Goal: Task Accomplishment & Management: Use online tool/utility

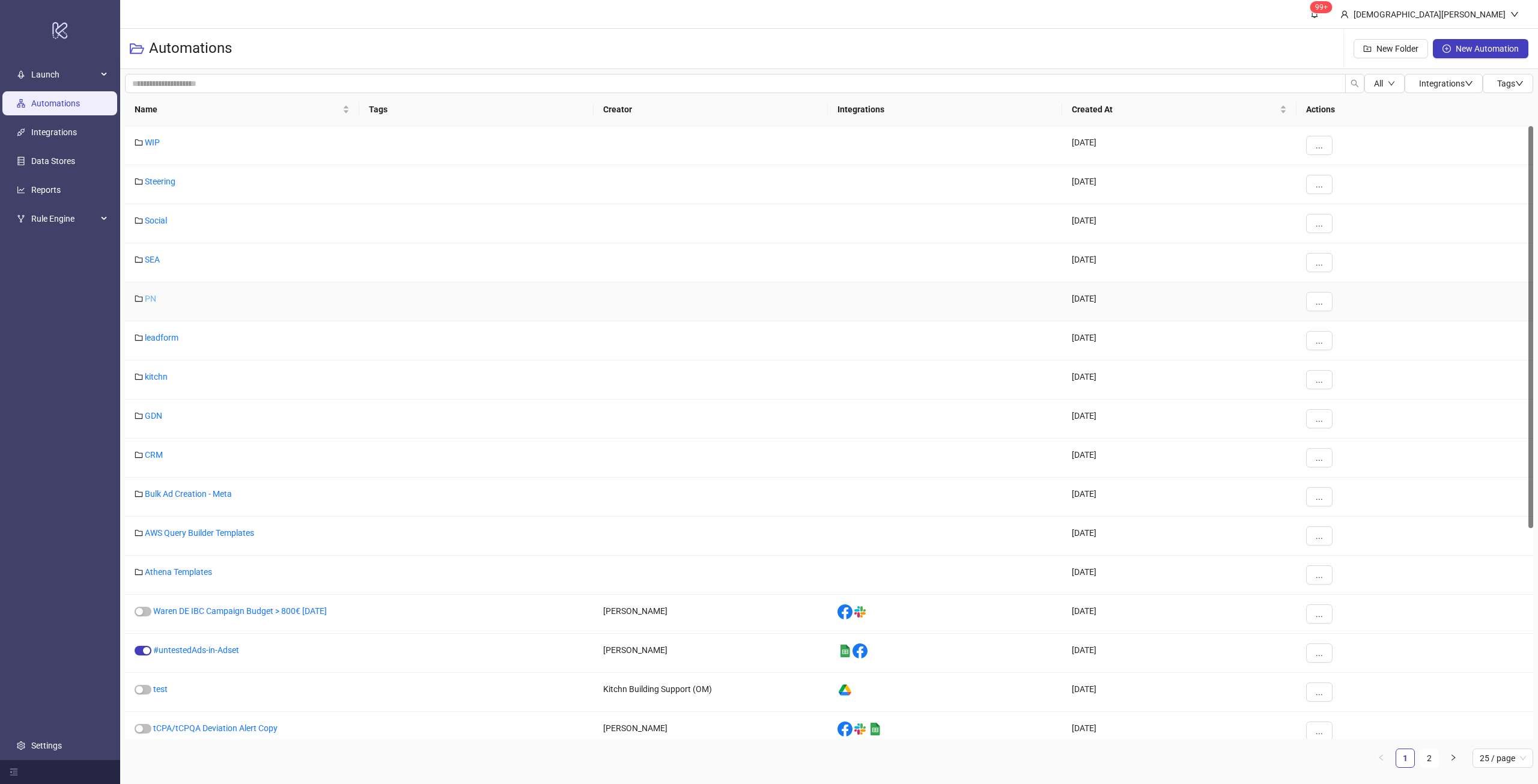
click at [151, 299] on link "PN" at bounding box center [150, 298] width 11 height 10
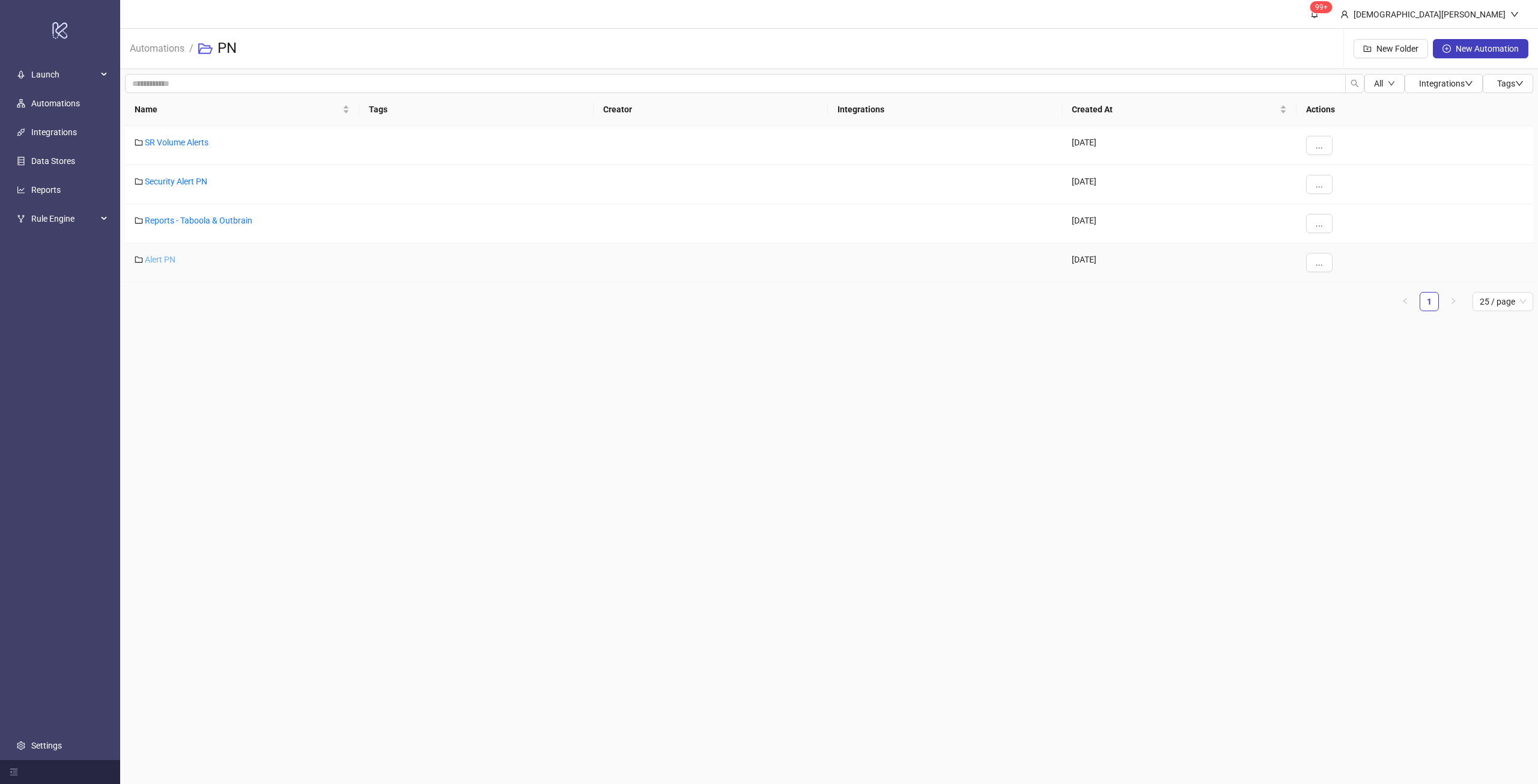
click at [164, 262] on link "Alert PN" at bounding box center [160, 259] width 30 height 10
click at [184, 141] on link "SR Volume Alerts" at bounding box center [176, 142] width 64 height 10
click at [177, 175] on div "Security Alert PN" at bounding box center [242, 184] width 234 height 39
click at [177, 179] on link "Security Alert PN" at bounding box center [176, 181] width 62 height 10
click at [256, 341] on main "99+ Christian Weikamp Automations / PN New Folder New Automation All Integratio…" at bounding box center [829, 392] width 1418 height 784
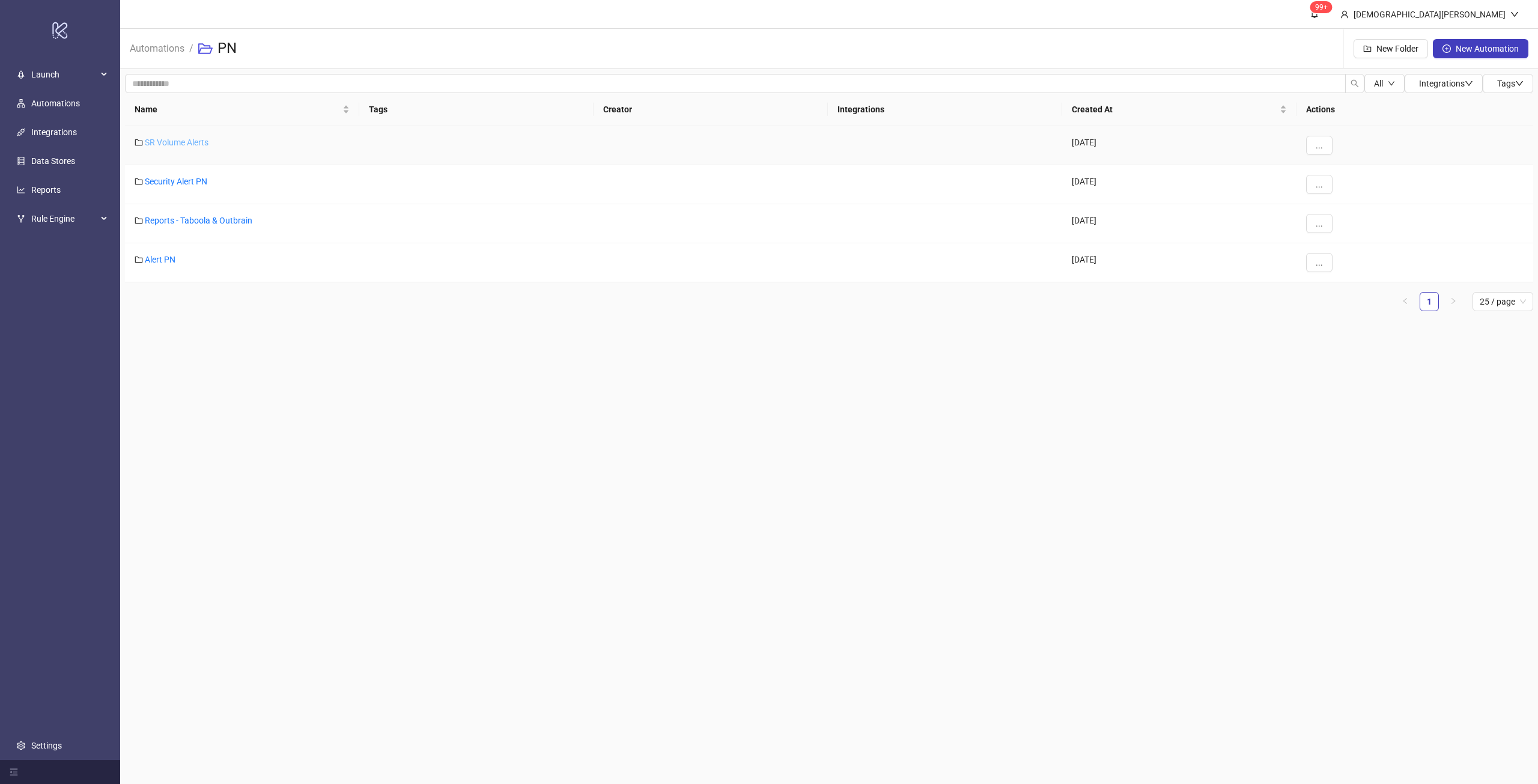
click at [199, 144] on link "SR Volume Alerts" at bounding box center [176, 142] width 64 height 10
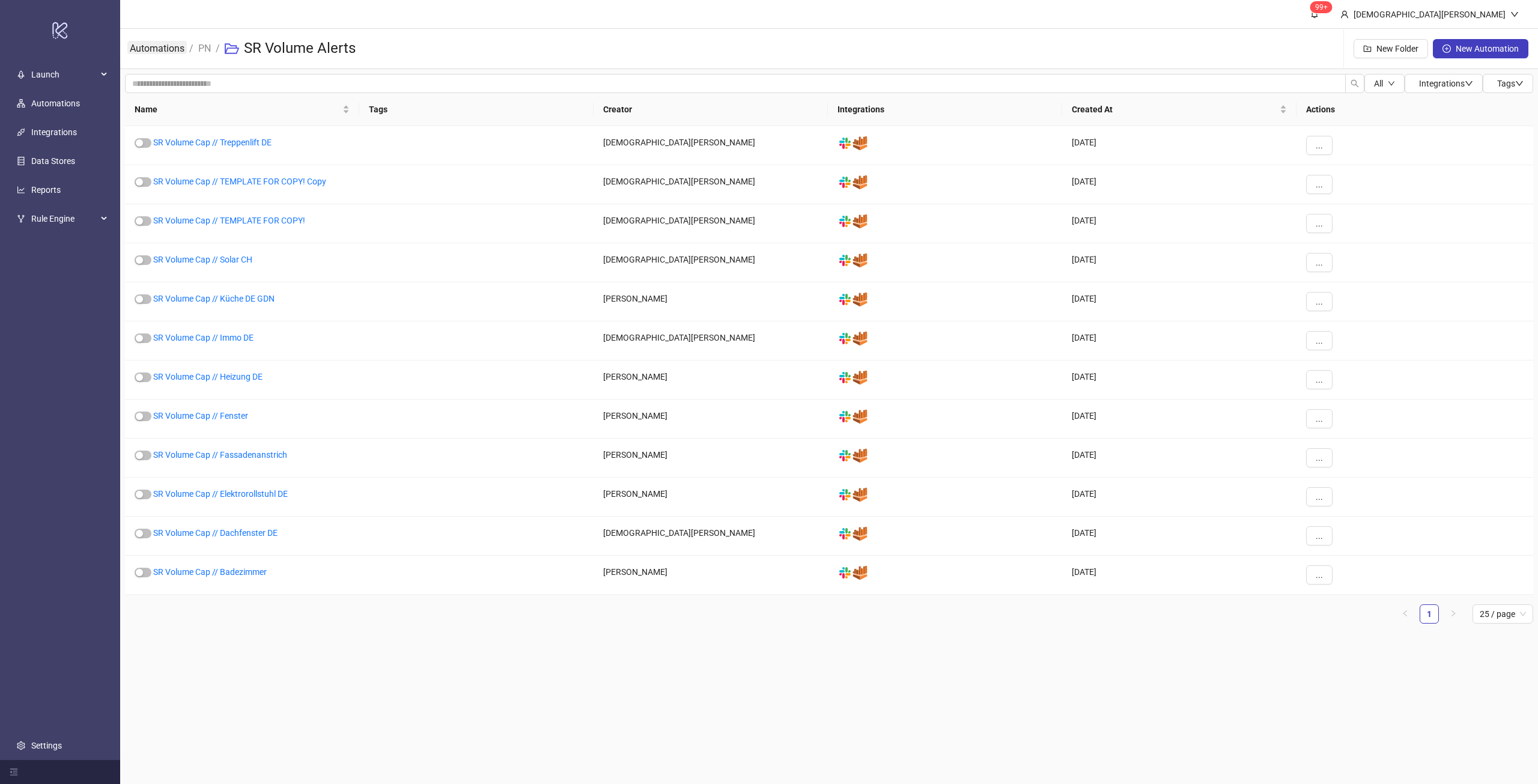
drag, startPoint x: 155, startPoint y: 44, endPoint x: 162, endPoint y: 50, distance: 9.2
click at [155, 44] on link "Automations" at bounding box center [157, 47] width 59 height 13
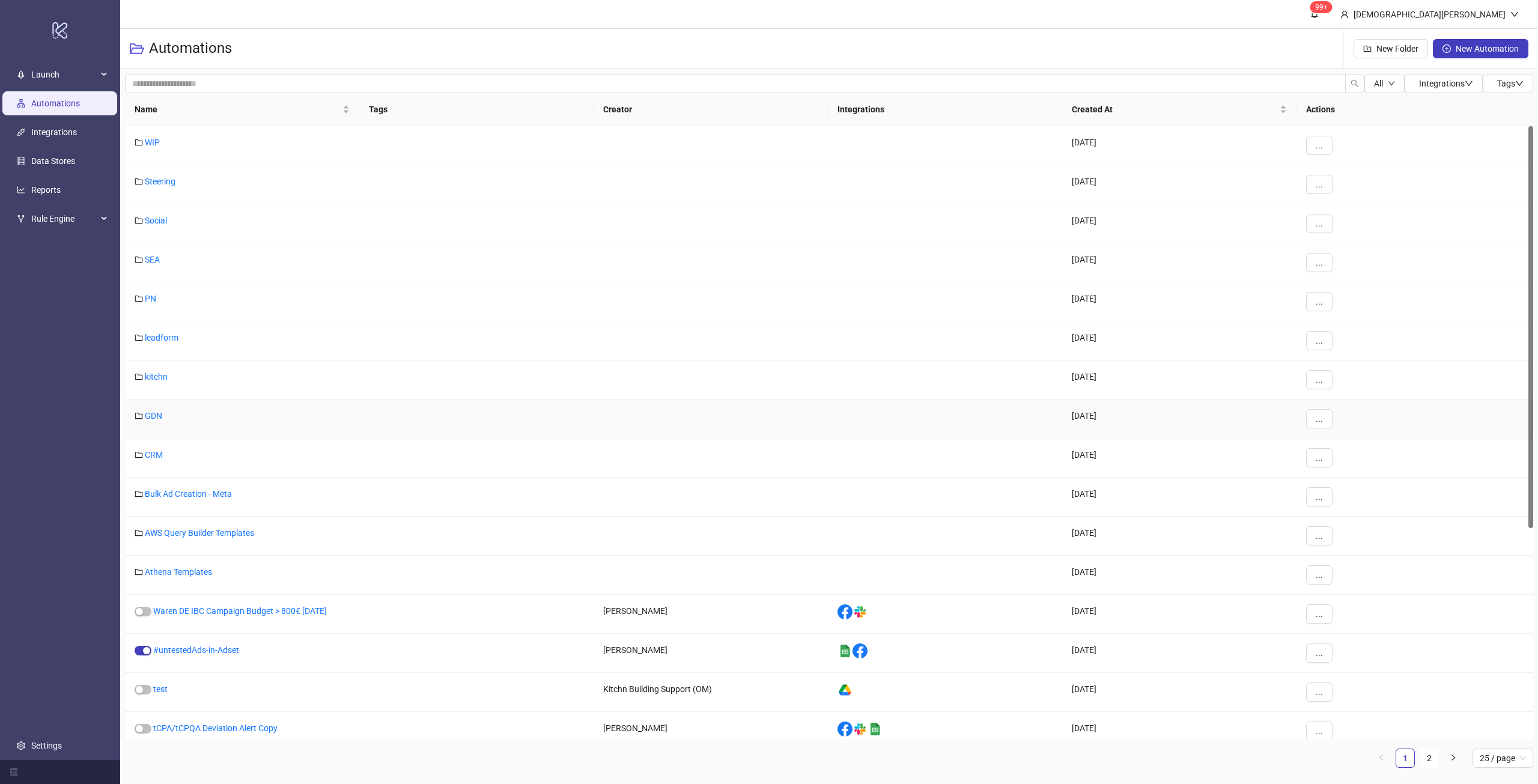
click at [152, 416] on link "GDN" at bounding box center [153, 415] width 17 height 10
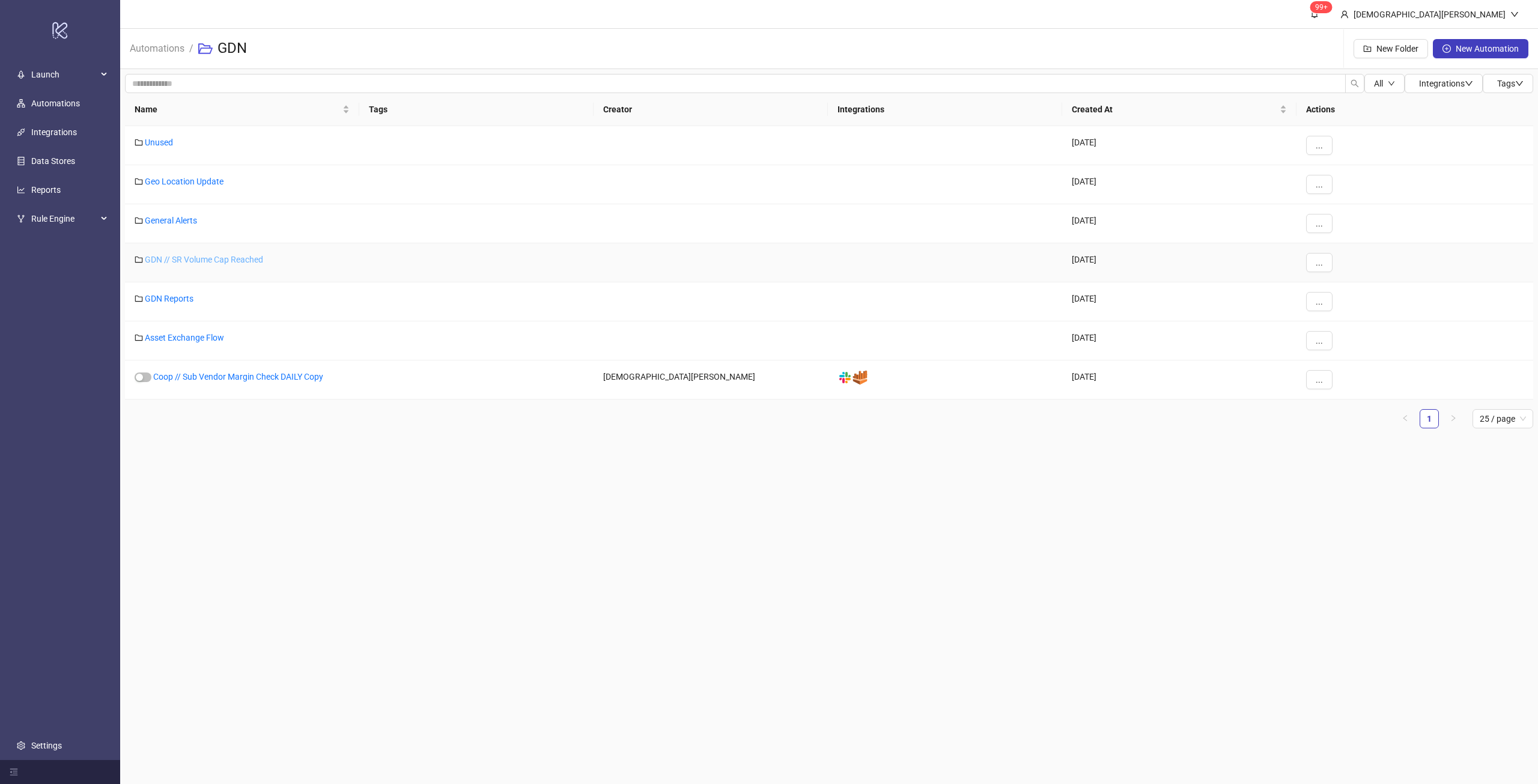
click at [201, 259] on link "GDN // SR Volume Cap Reached" at bounding box center [204, 259] width 119 height 10
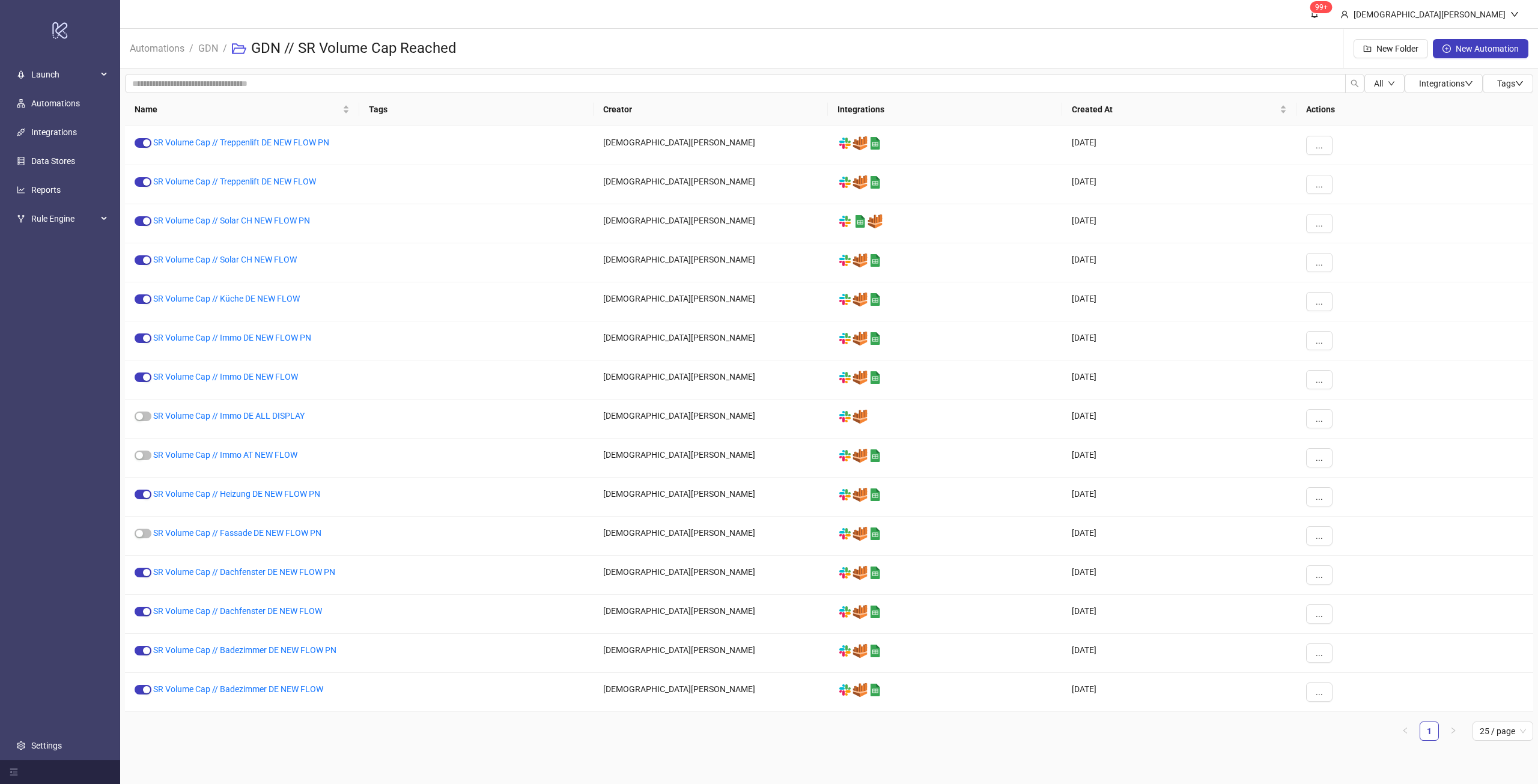
drag, startPoint x: 564, startPoint y: 745, endPoint x: 518, endPoint y: 770, distance: 52.4
click at [516, 770] on main "99+ Christian Weikamp Automations / GDN / GDN // SR Volume Cap Reached New Fold…" at bounding box center [829, 392] width 1418 height 784
click at [284, 487] on div "SR Volume Cap // Heizung DE NEW FLOW PN" at bounding box center [242, 497] width 234 height 39
click at [284, 490] on link "SR Volume Cap // Heizung DE NEW FLOW PN" at bounding box center [237, 494] width 167 height 10
click at [1315, 504] on button "..." at bounding box center [1319, 497] width 27 height 19
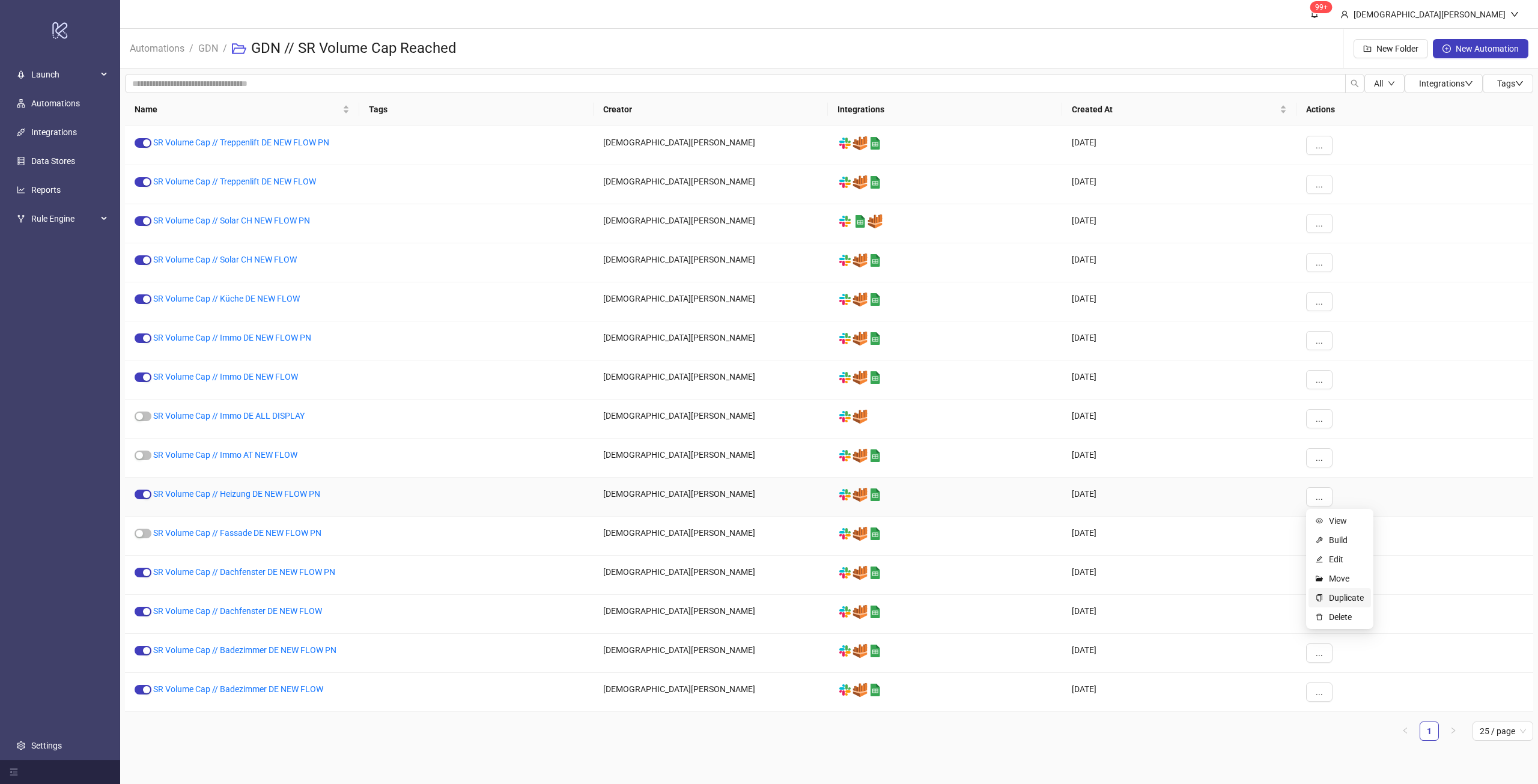
click at [1342, 598] on span "Duplicate" at bounding box center [1346, 597] width 35 height 13
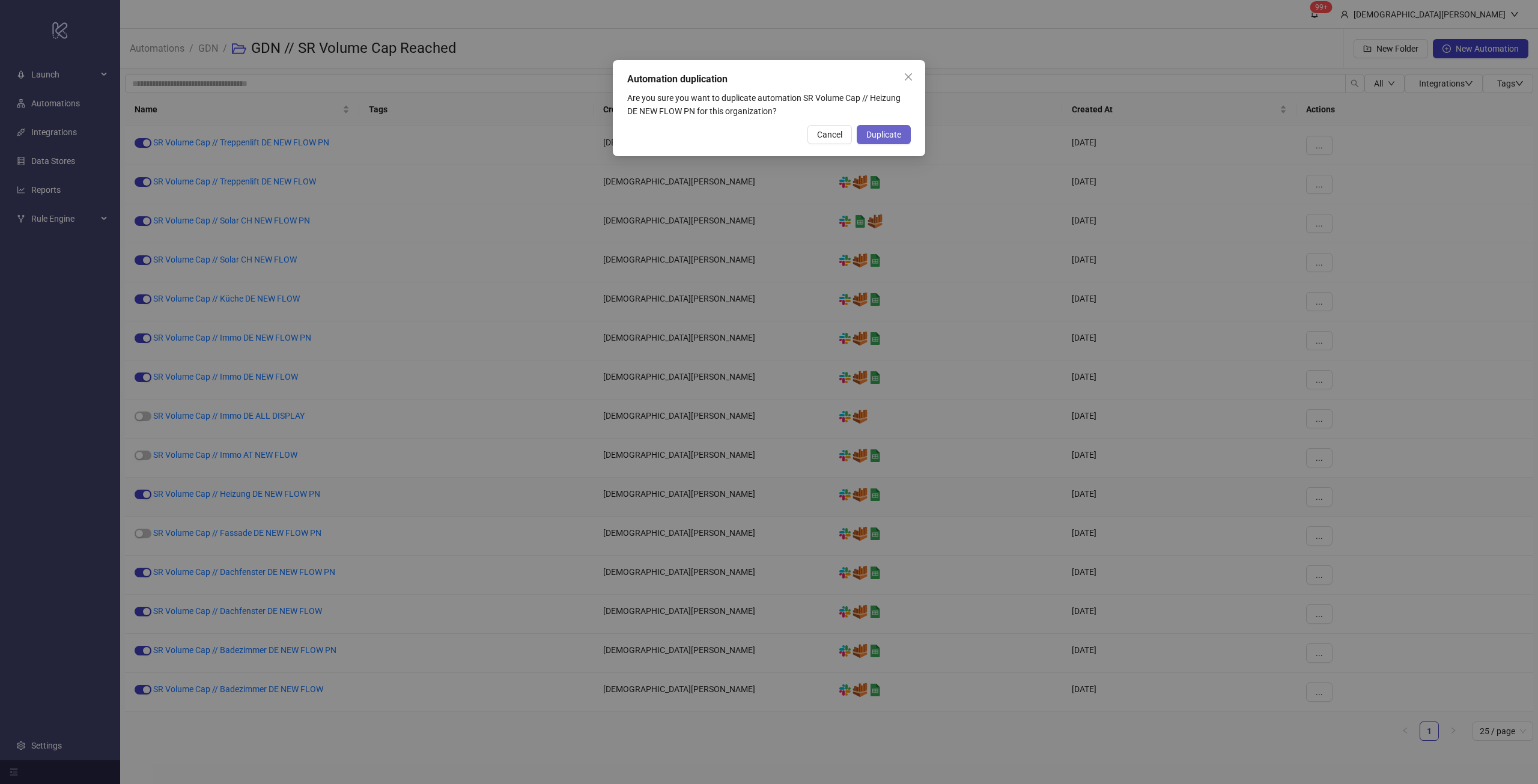
click at [881, 125] on button "Duplicate" at bounding box center [883, 134] width 54 height 19
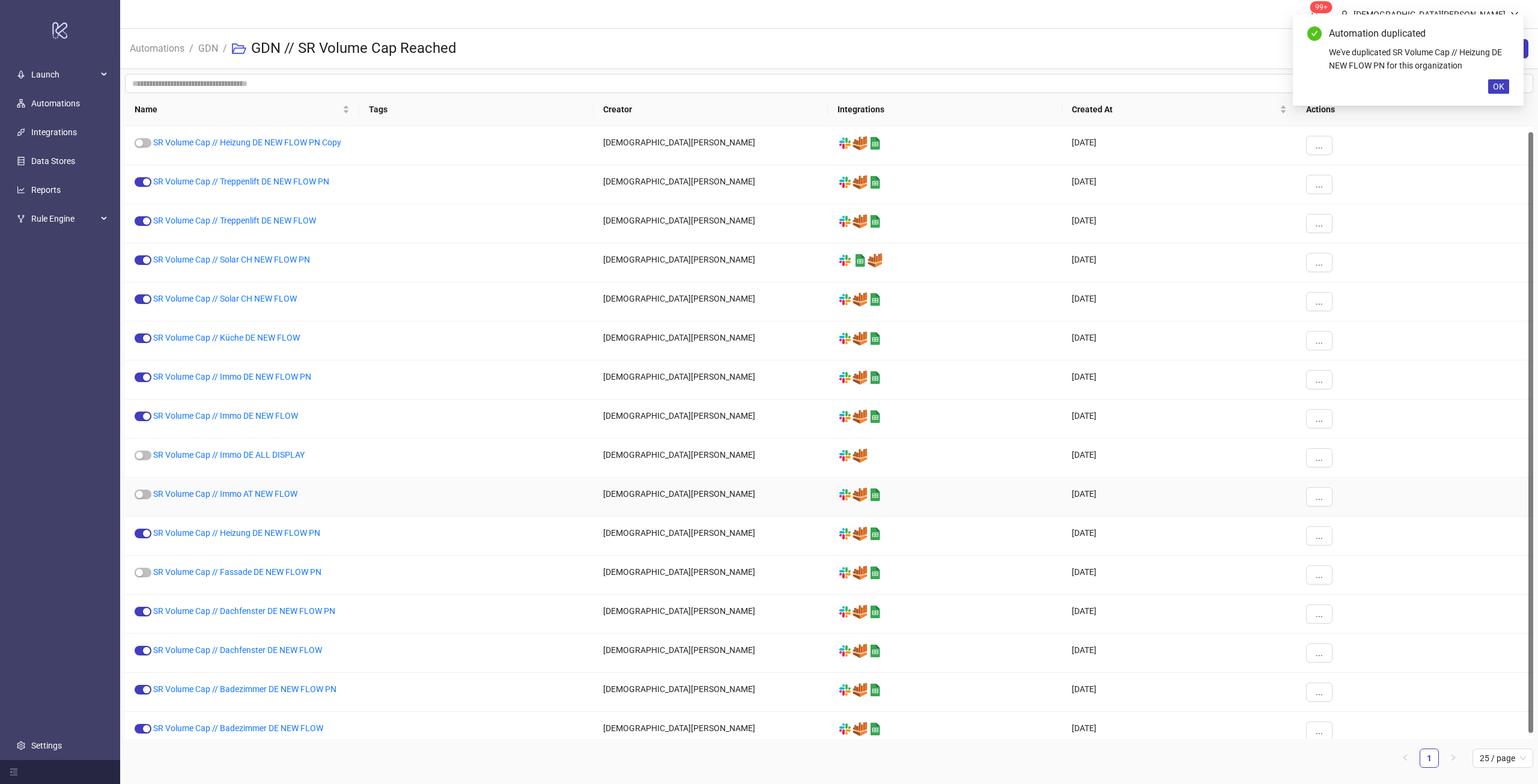
scroll to position [6, 0]
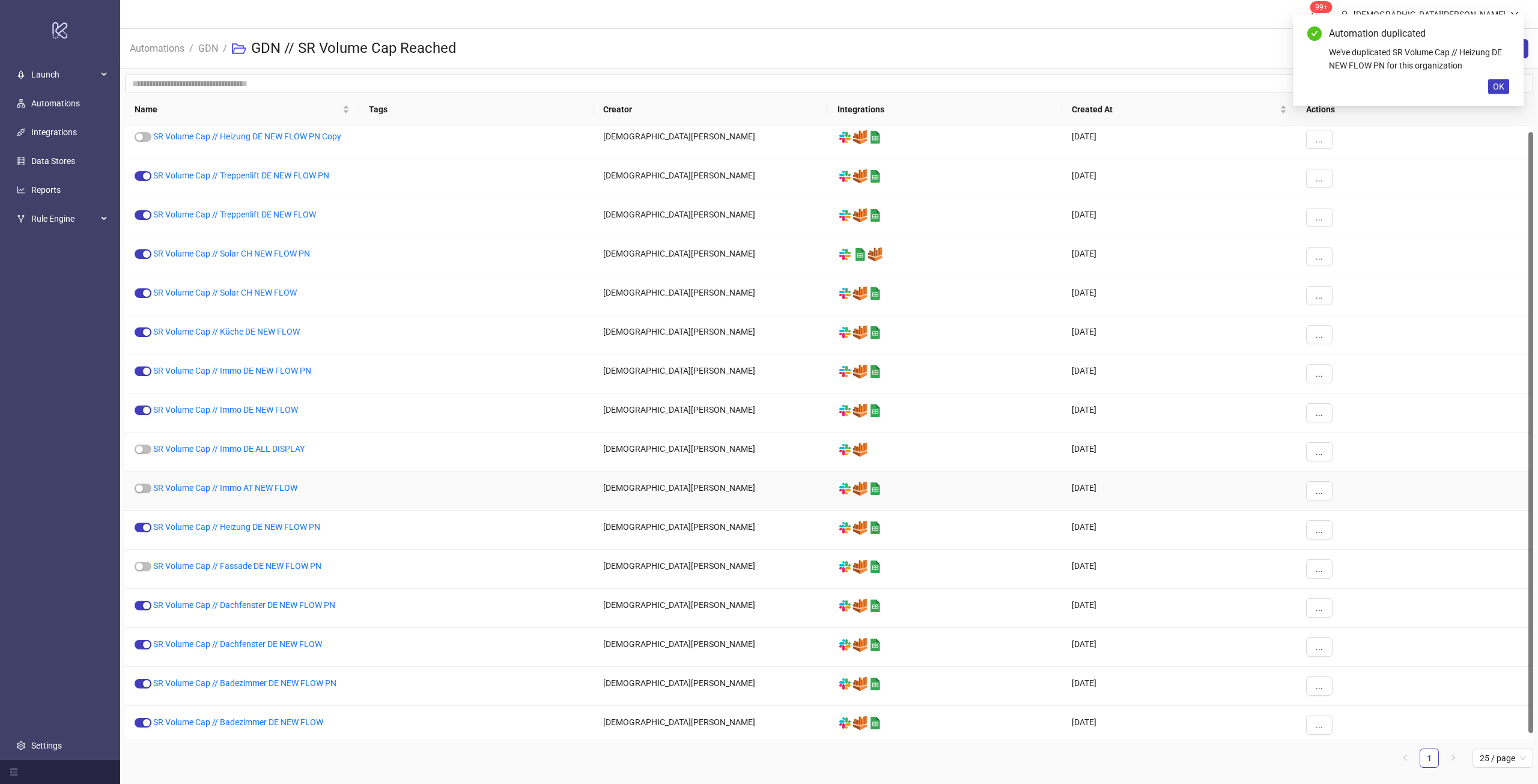
drag, startPoint x: 880, startPoint y: 125, endPoint x: 688, endPoint y: 47, distance: 207.2
click at [693, 46] on div "Automations / GDN / GDN // SR Volume Cap Reached New Folder New Automation" at bounding box center [829, 49] width 1418 height 40
click at [300, 135] on link "SR Volume Cap // Heizung DE NEW FLOW PN Copy" at bounding box center [246, 136] width 188 height 10
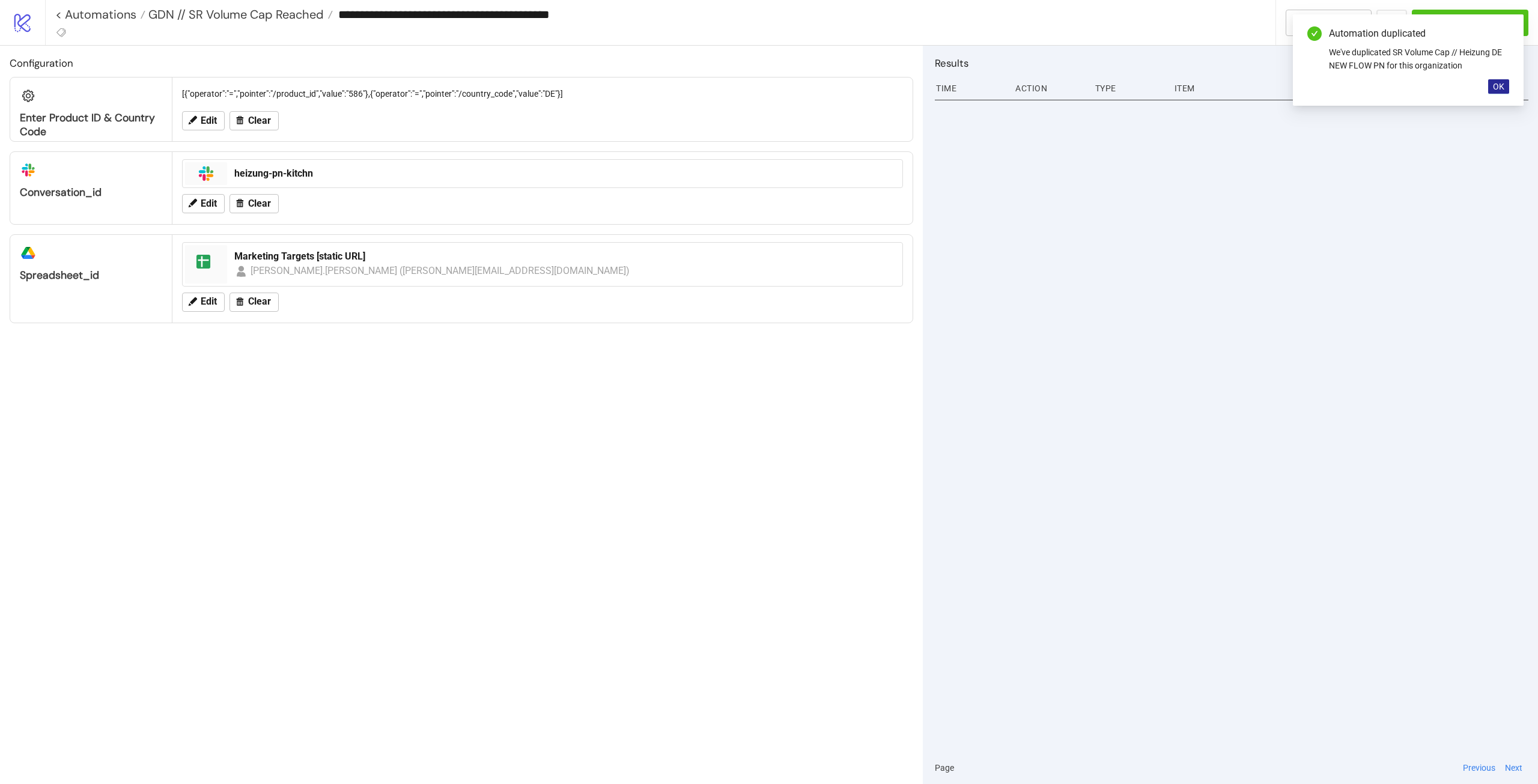
click at [1499, 88] on span "OK" at bounding box center [1498, 86] width 11 height 10
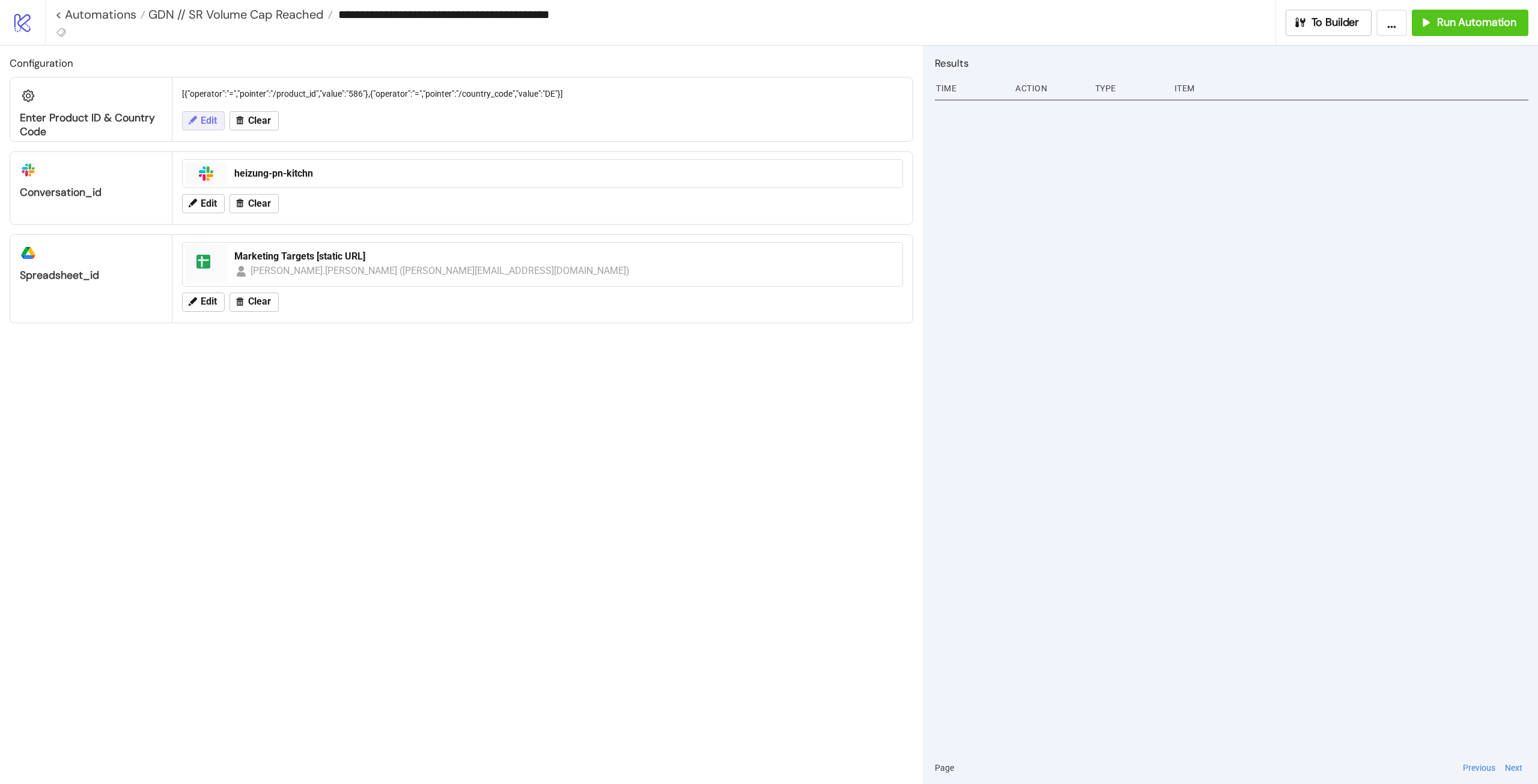
click at [210, 122] on span "Edit" at bounding box center [208, 121] width 16 height 11
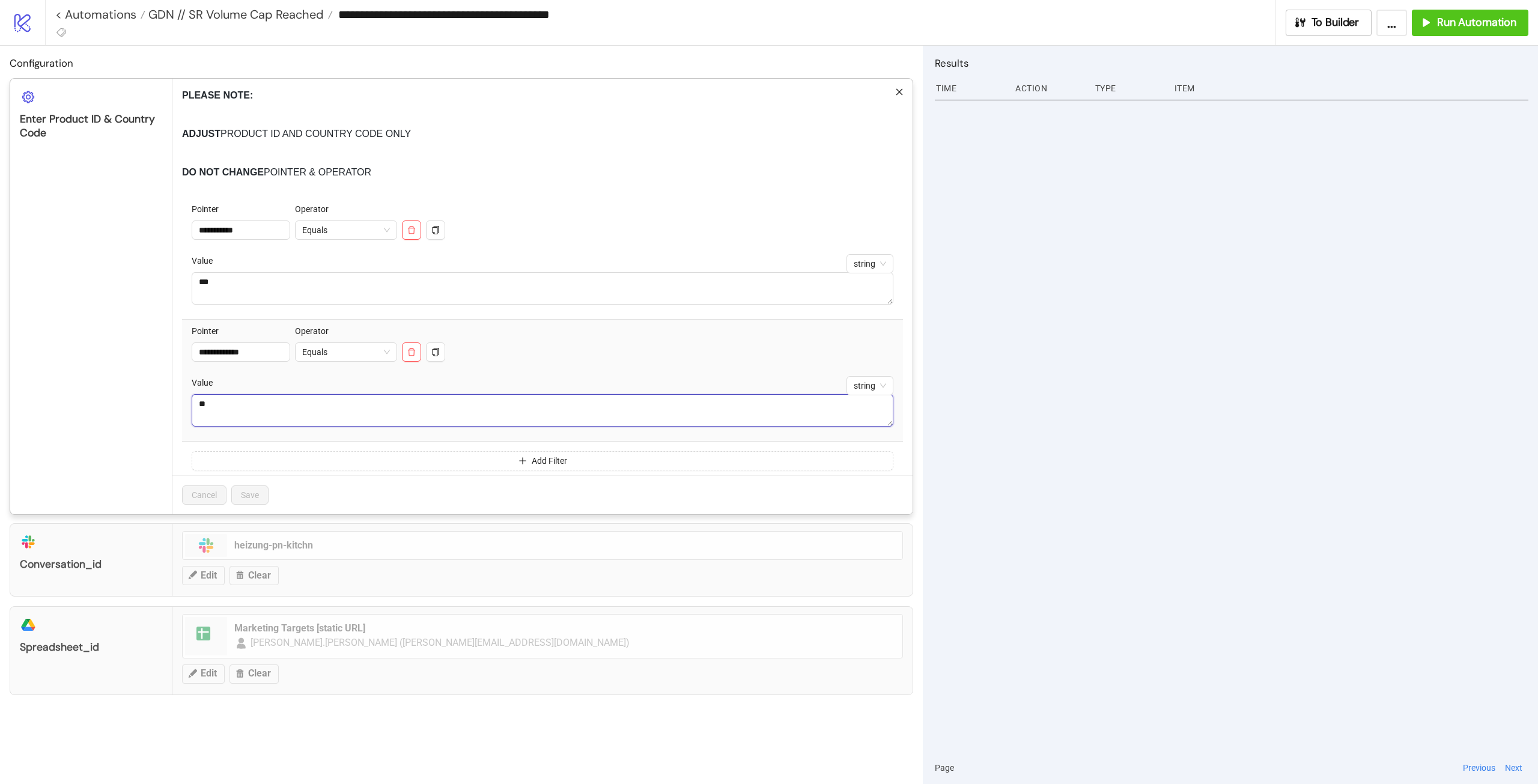
click at [204, 393] on div "Value **" at bounding box center [542, 401] width 702 height 50
type textarea "*"
type textarea "**"
click at [257, 496] on span "Save" at bounding box center [250, 495] width 18 height 10
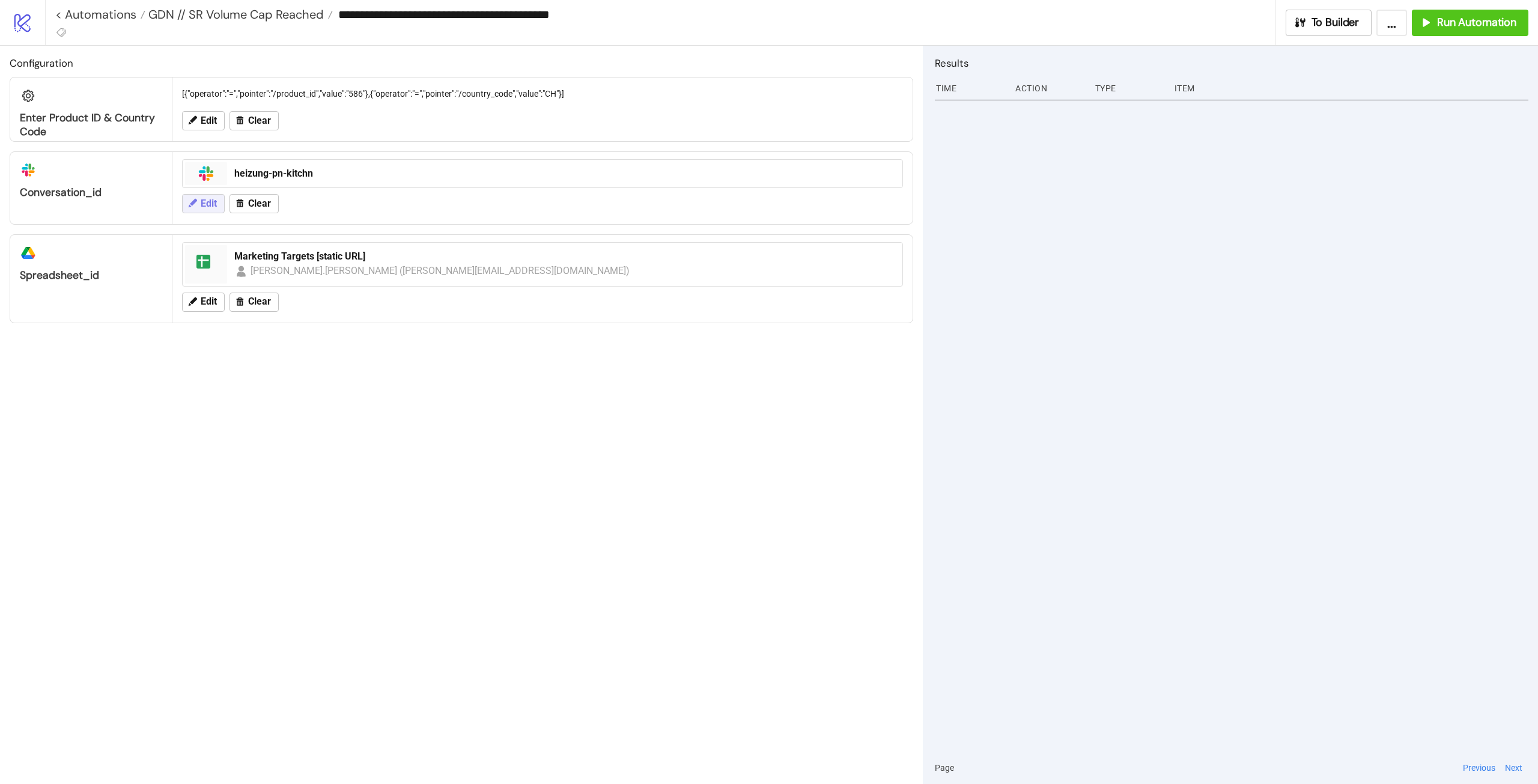
click at [204, 205] on span "Edit" at bounding box center [208, 204] width 16 height 11
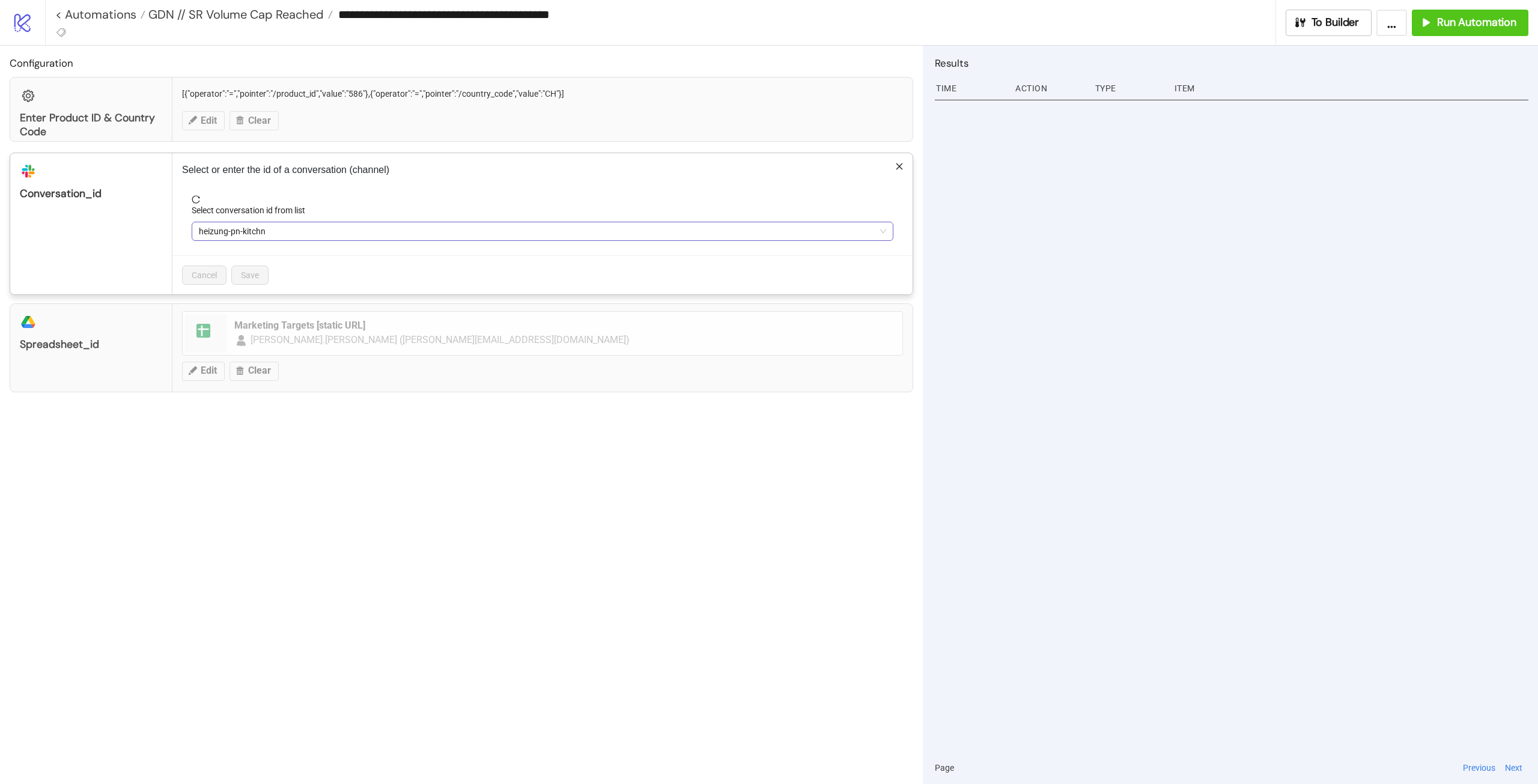
click at [269, 236] on span "heizung-pn-kitchn" at bounding box center [542, 231] width 688 height 18
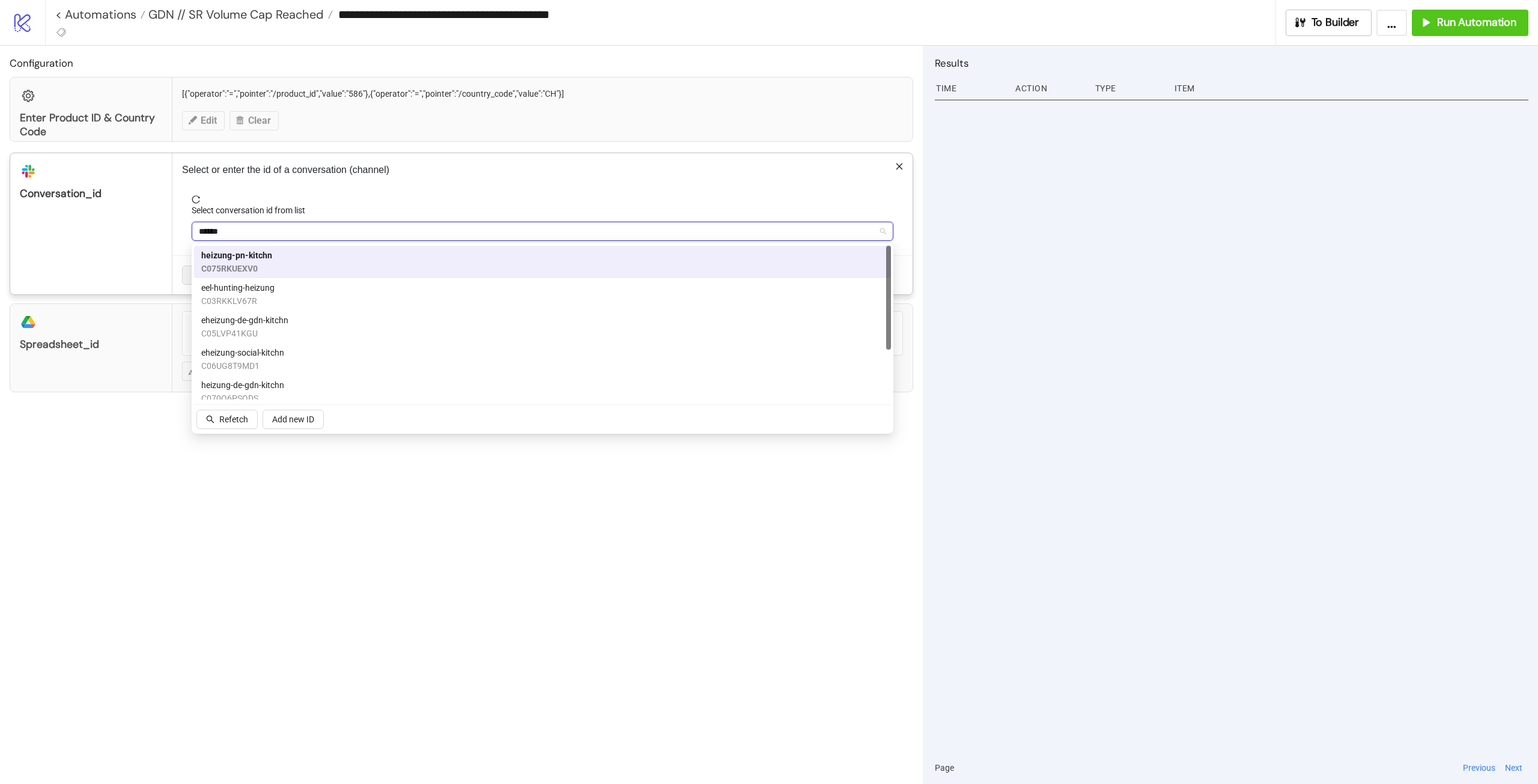
type input "*******"
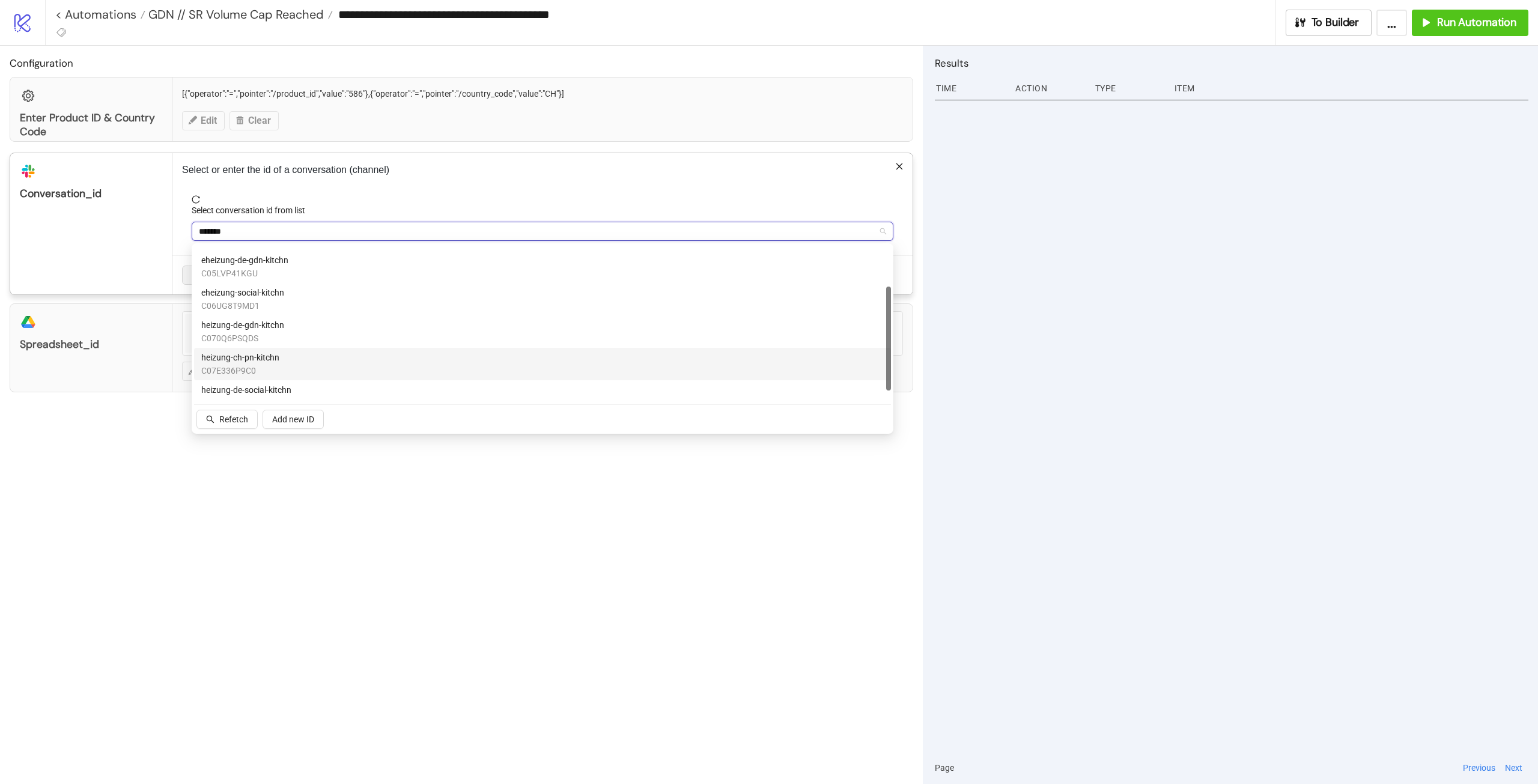
click at [323, 364] on div "heizung-ch-pn-kitchn C07E336P9C0" at bounding box center [542, 363] width 682 height 27
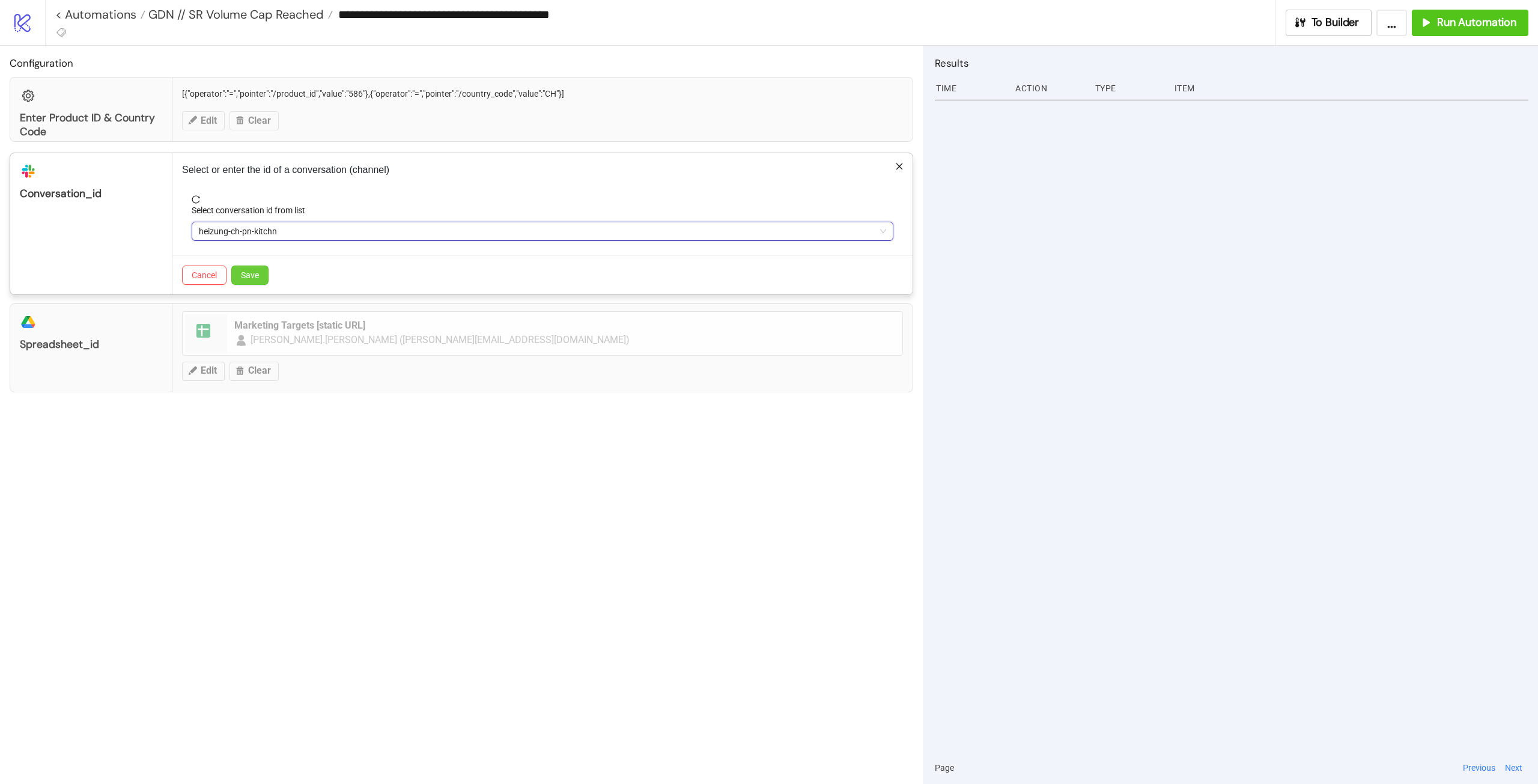
click at [269, 276] on button "Save" at bounding box center [249, 275] width 37 height 19
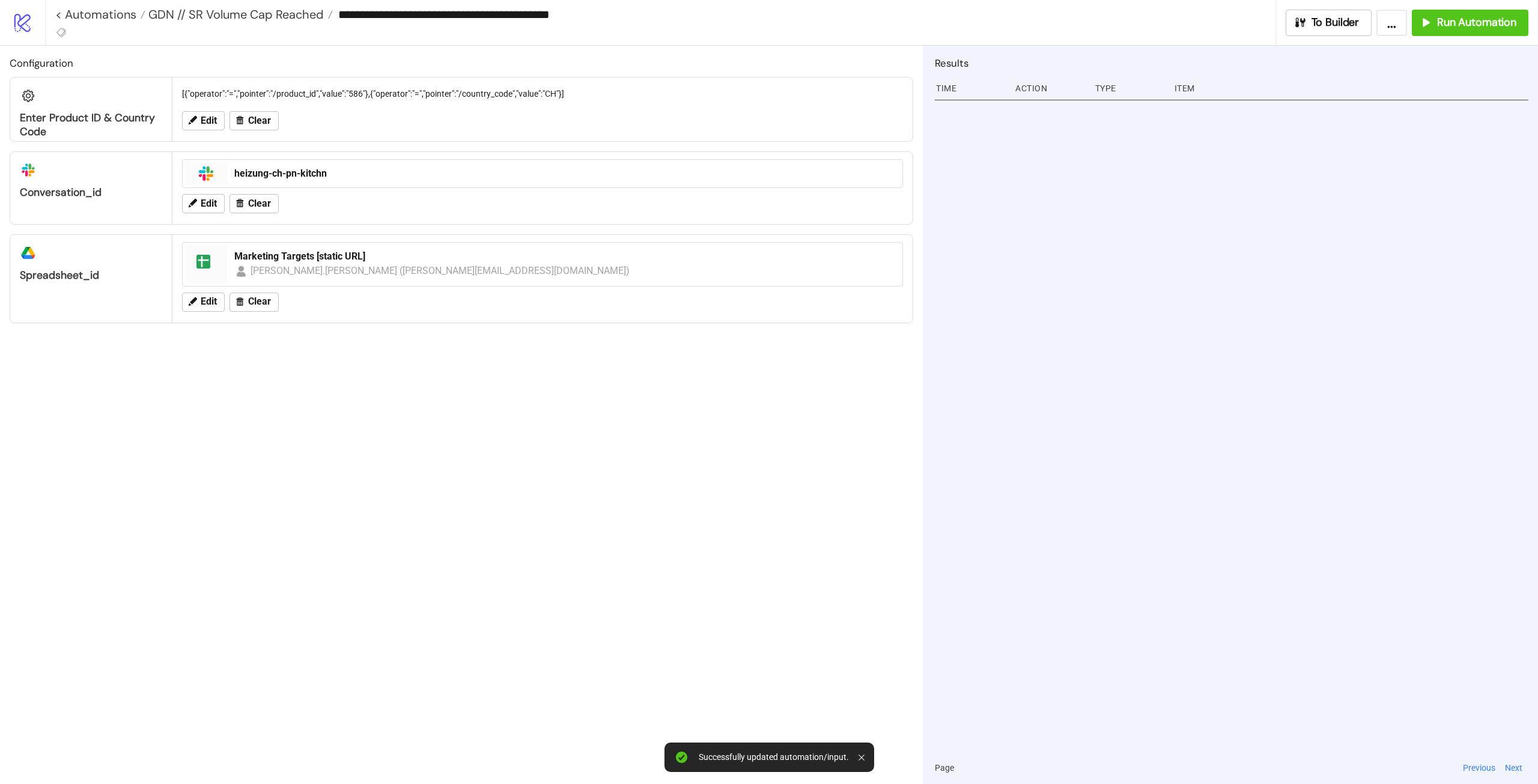
click at [421, 471] on div "Configuration Enter Product ID & Country Code [{"operator":"=","pointer":"/prod…" at bounding box center [461, 414] width 923 height 738
click at [206, 124] on span "Edit" at bounding box center [208, 121] width 16 height 11
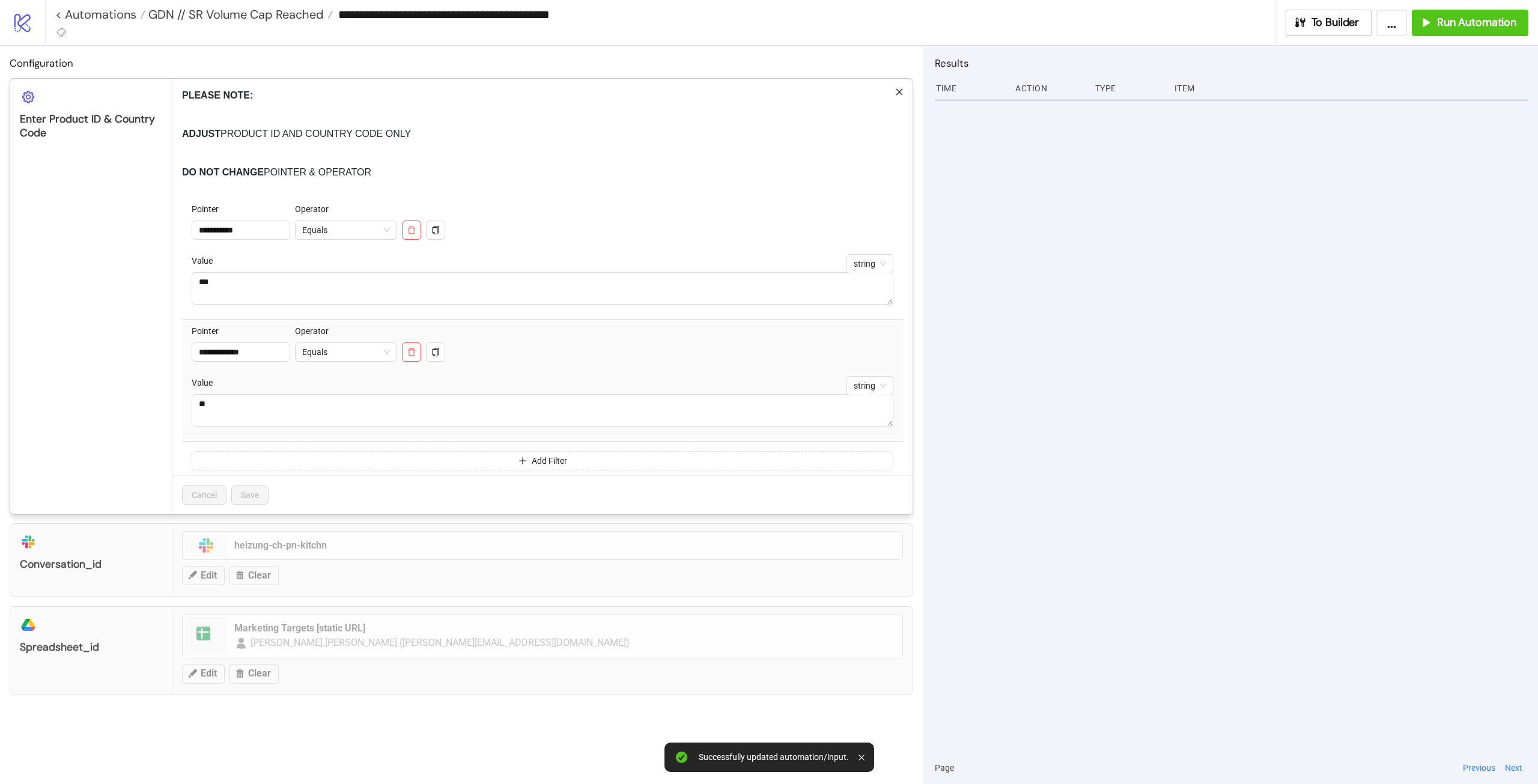
click at [1177, 229] on div "**********" at bounding box center [769, 392] width 1538 height 784
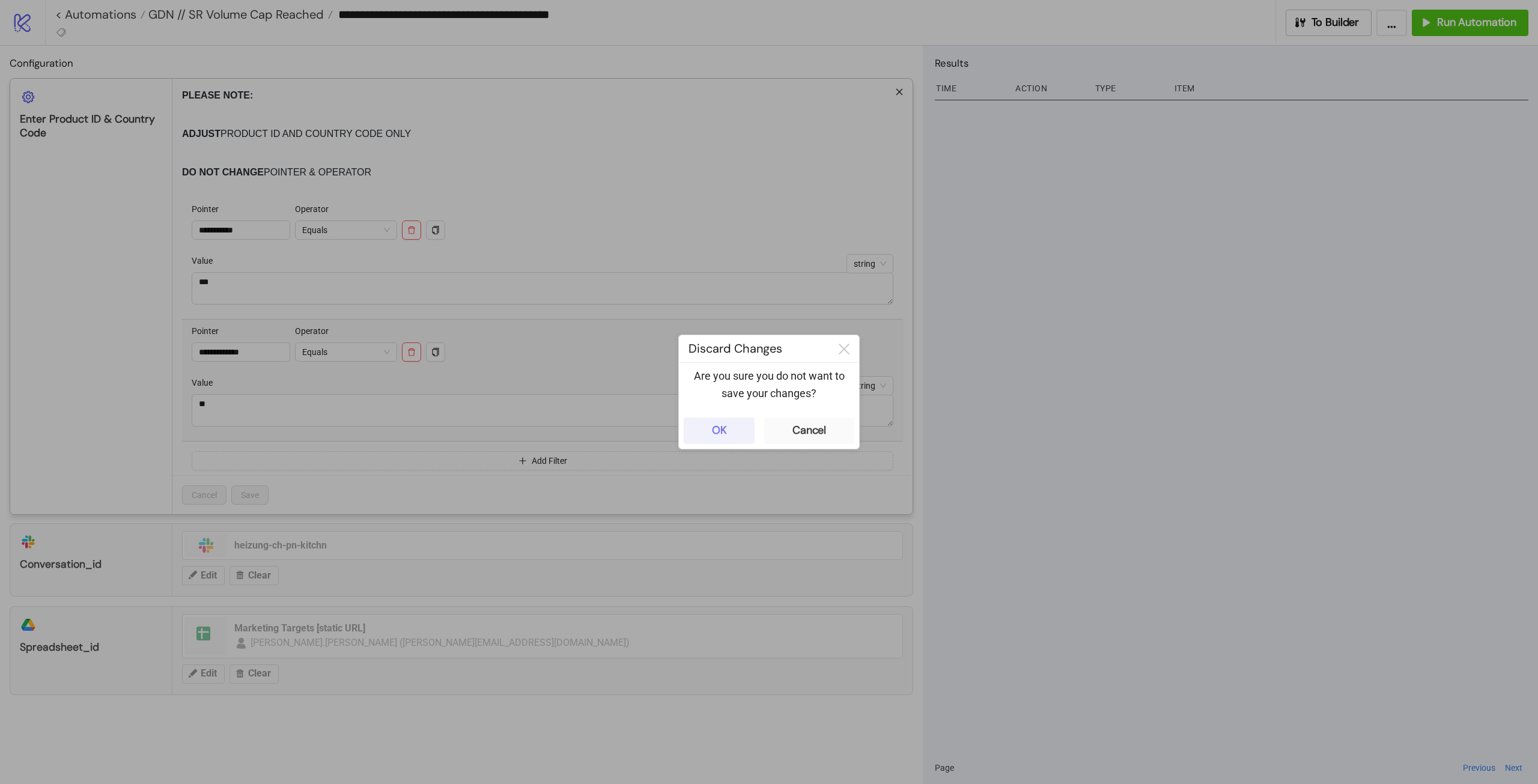
click at [737, 433] on button "OK" at bounding box center [719, 430] width 71 height 27
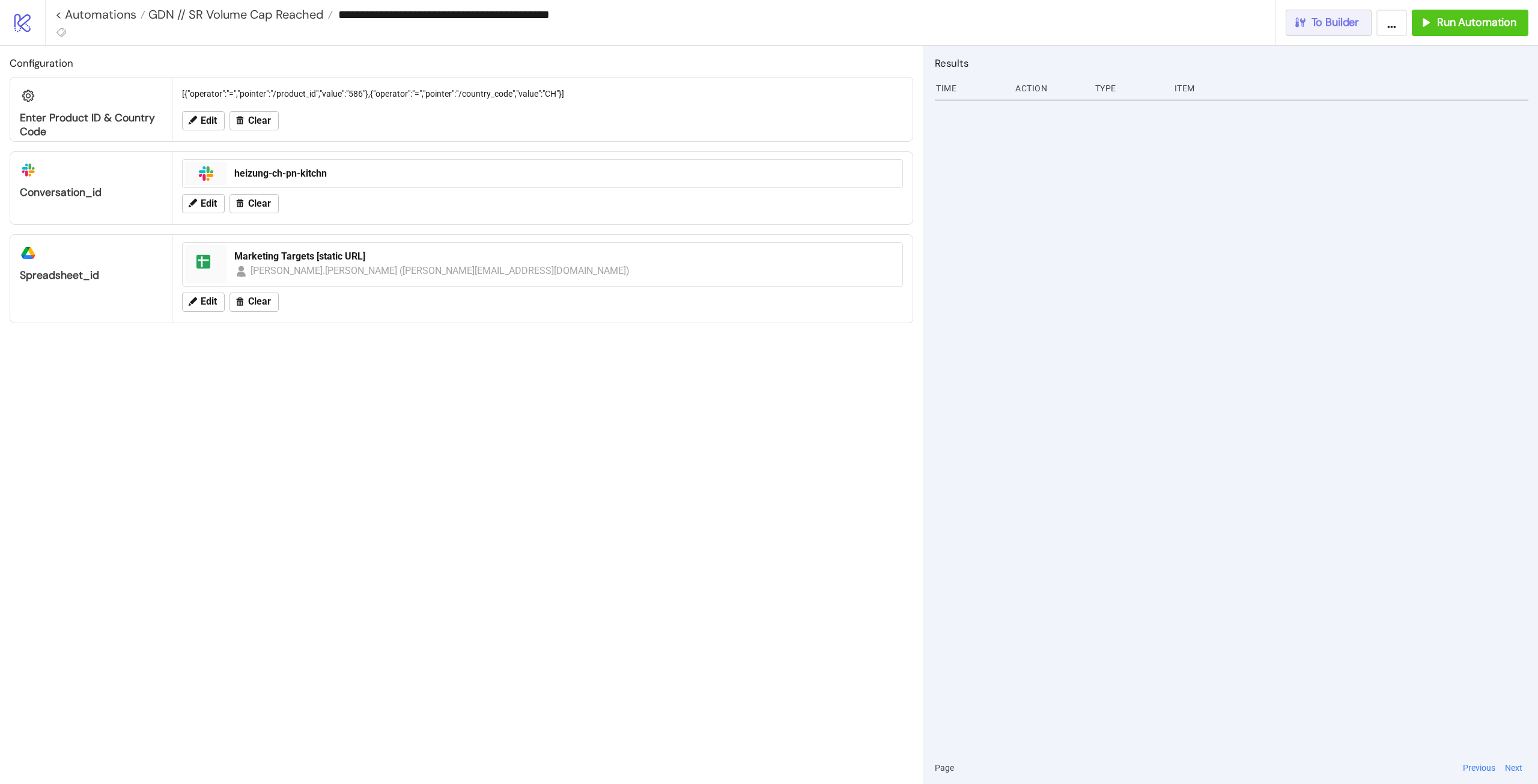
drag, startPoint x: 1315, startPoint y: 23, endPoint x: 1307, endPoint y: 30, distance: 10.6
click at [1316, 23] on span "To Builder" at bounding box center [1335, 23] width 48 height 14
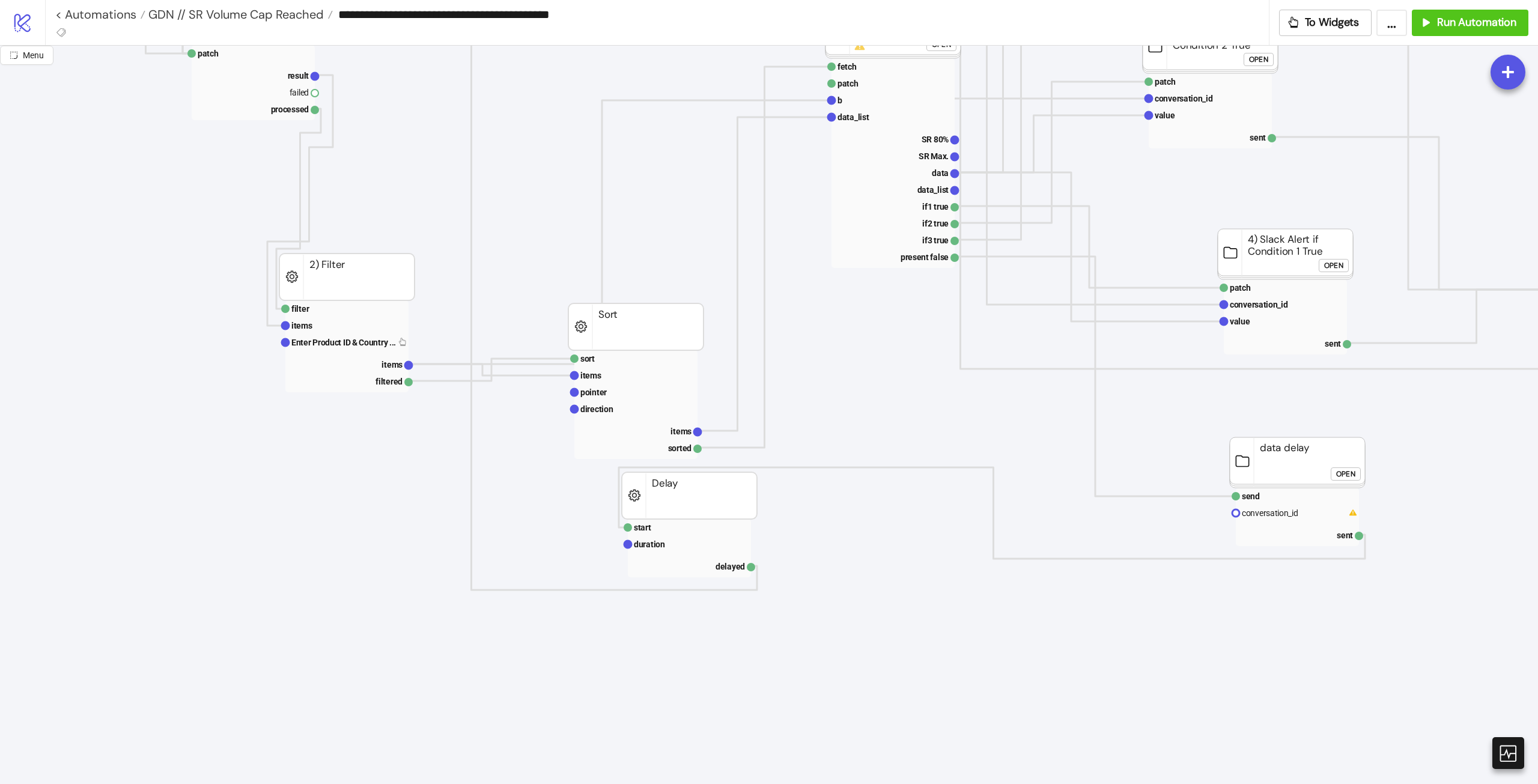
scroll to position [120, 0]
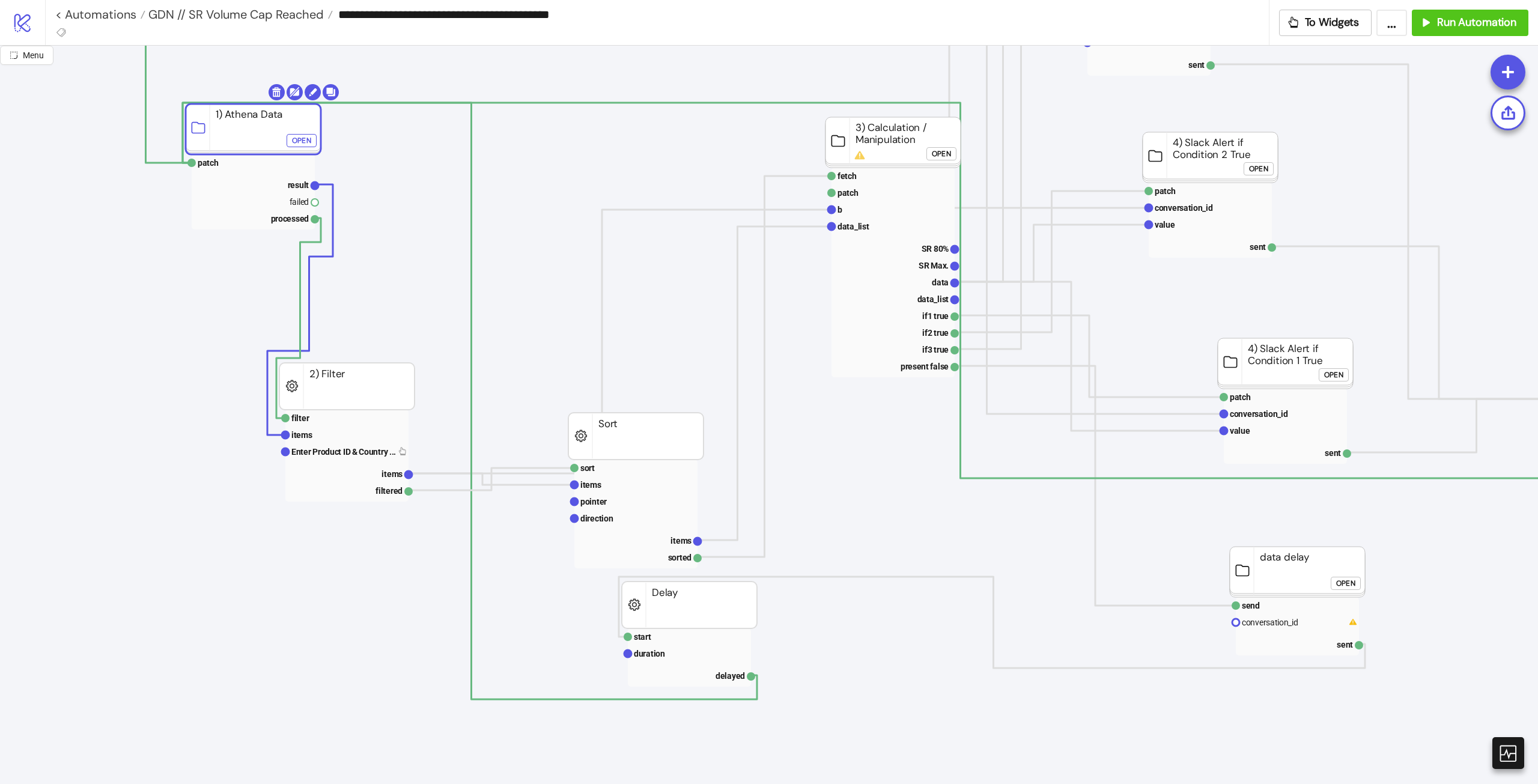
drag, startPoint x: 256, startPoint y: 138, endPoint x: 268, endPoint y: 155, distance: 20.8
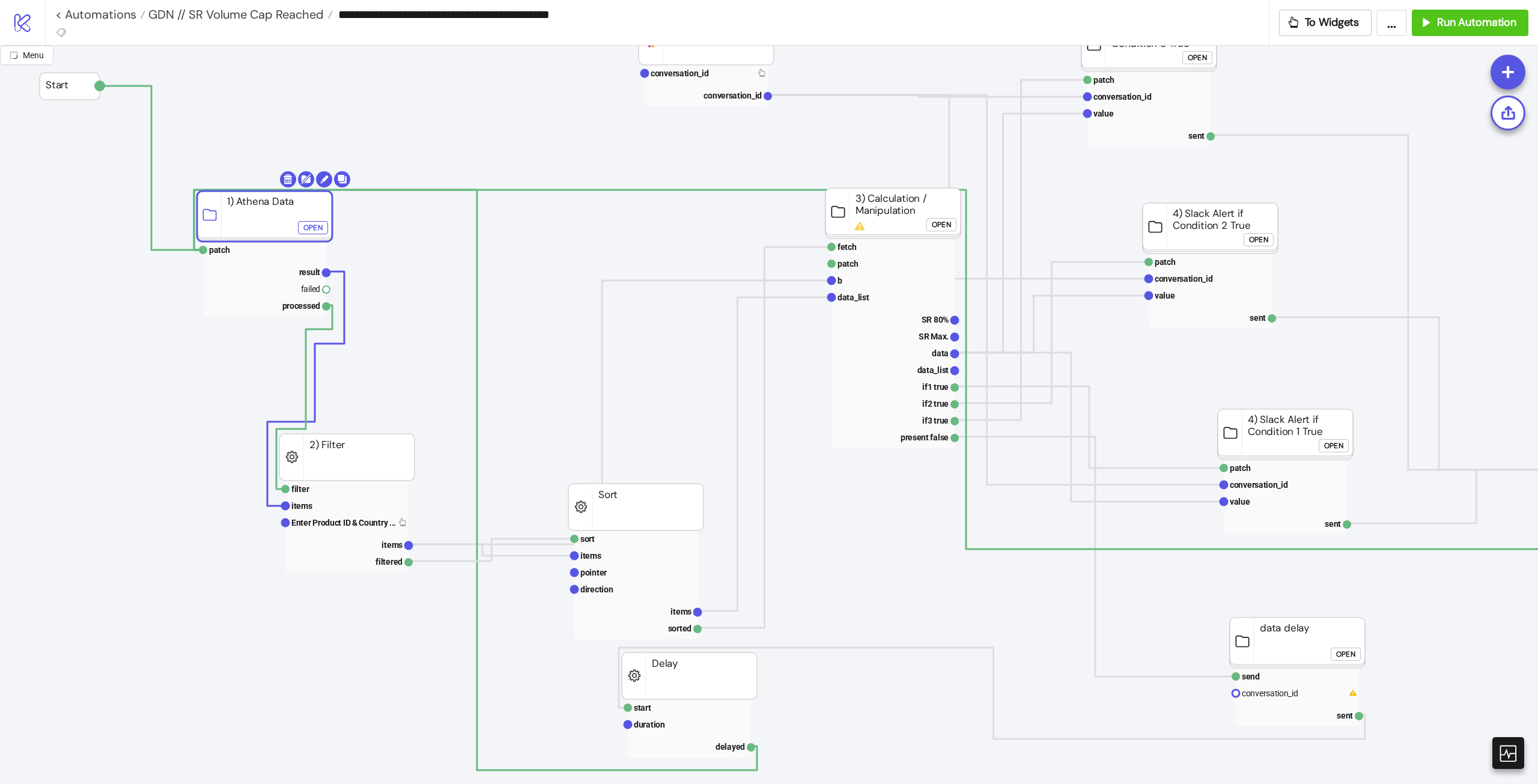
scroll to position [0, 0]
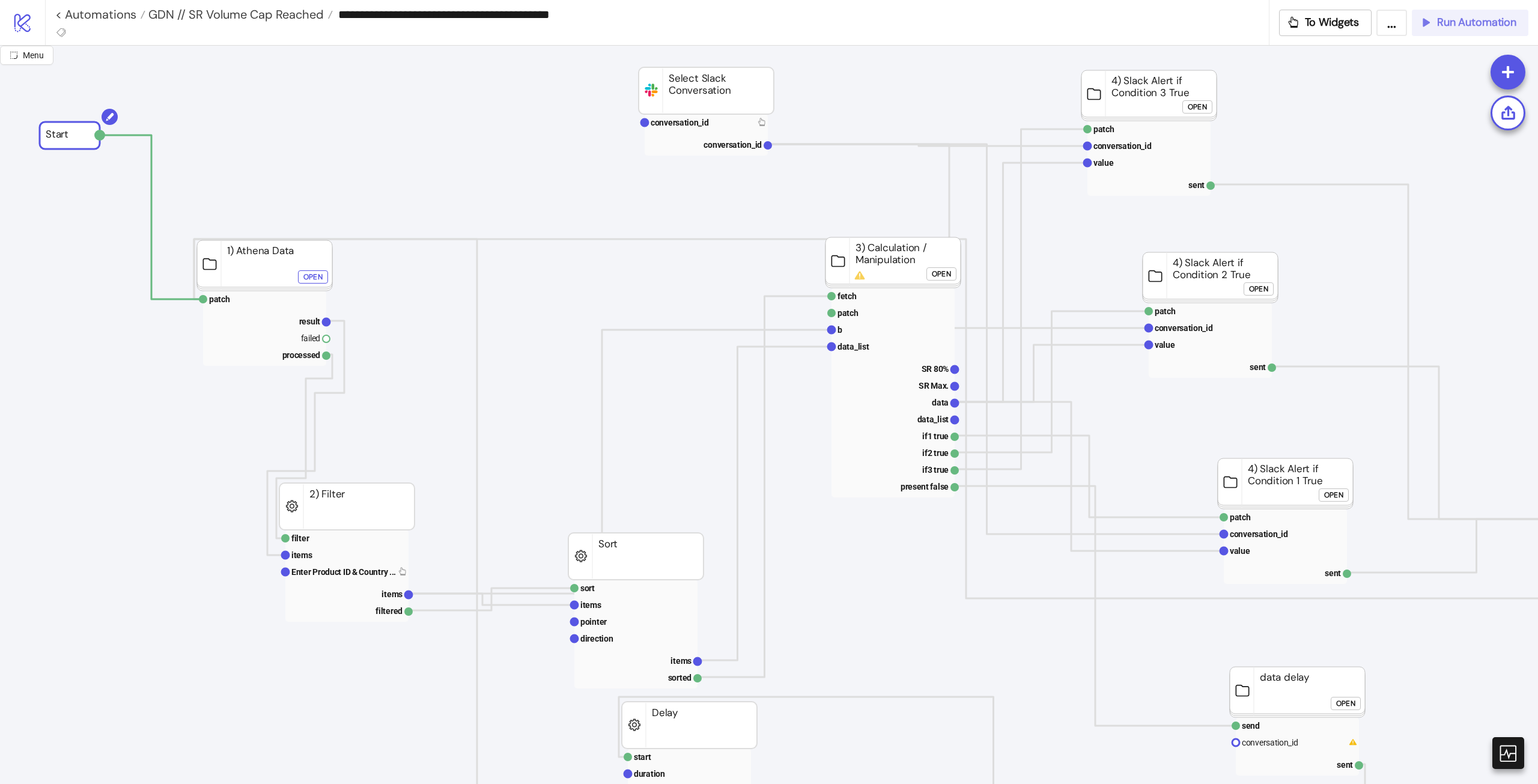
click at [1420, 30] on button "Run Automation" at bounding box center [1470, 23] width 116 height 27
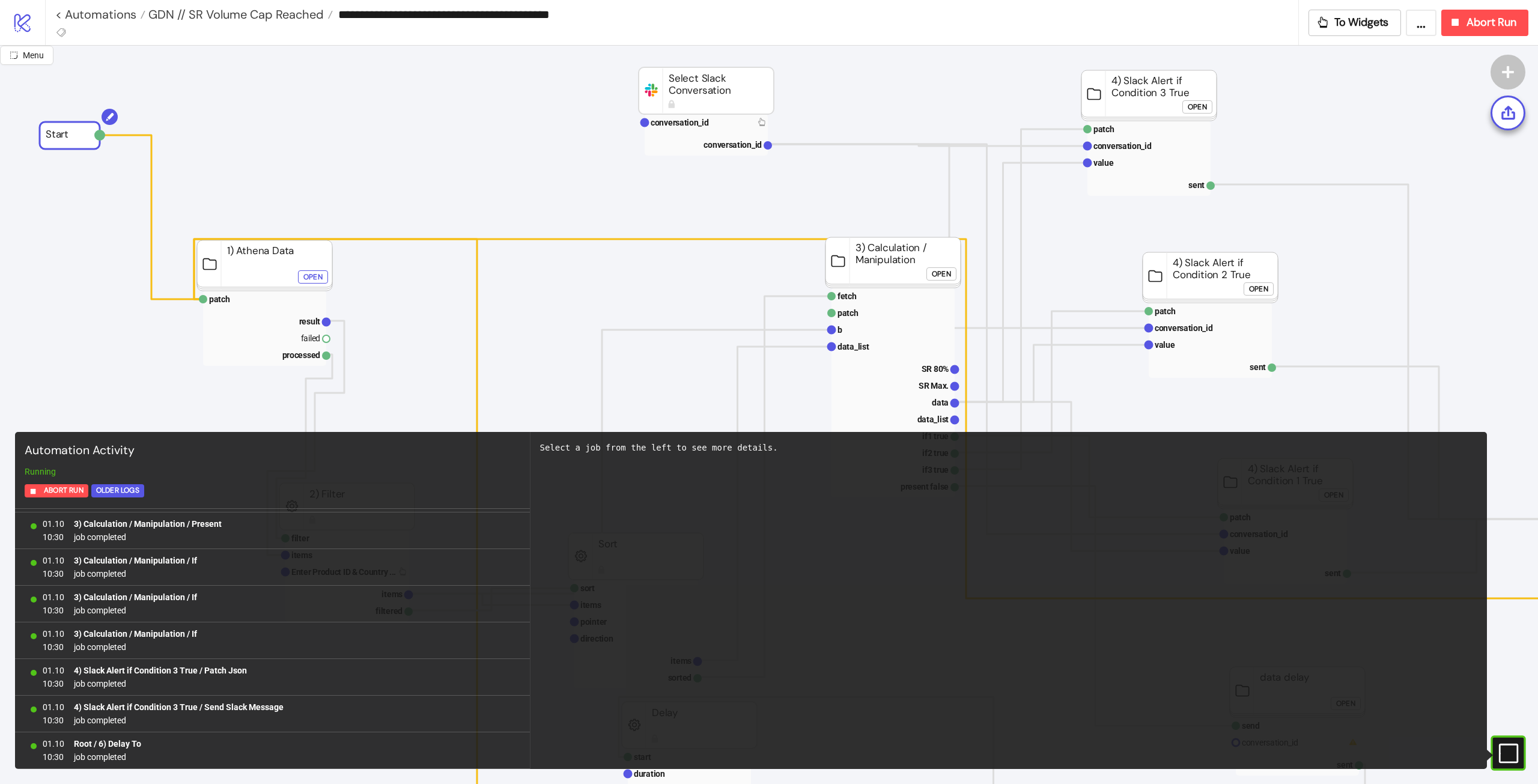
scroll to position [802, 0]
click at [604, 37] on div "**********" at bounding box center [672, 22] width 1254 height 45
click at [616, 14] on input "**********" at bounding box center [815, 14] width 965 height 18
drag, startPoint x: 500, startPoint y: 13, endPoint x: 488, endPoint y: 12, distance: 12.0
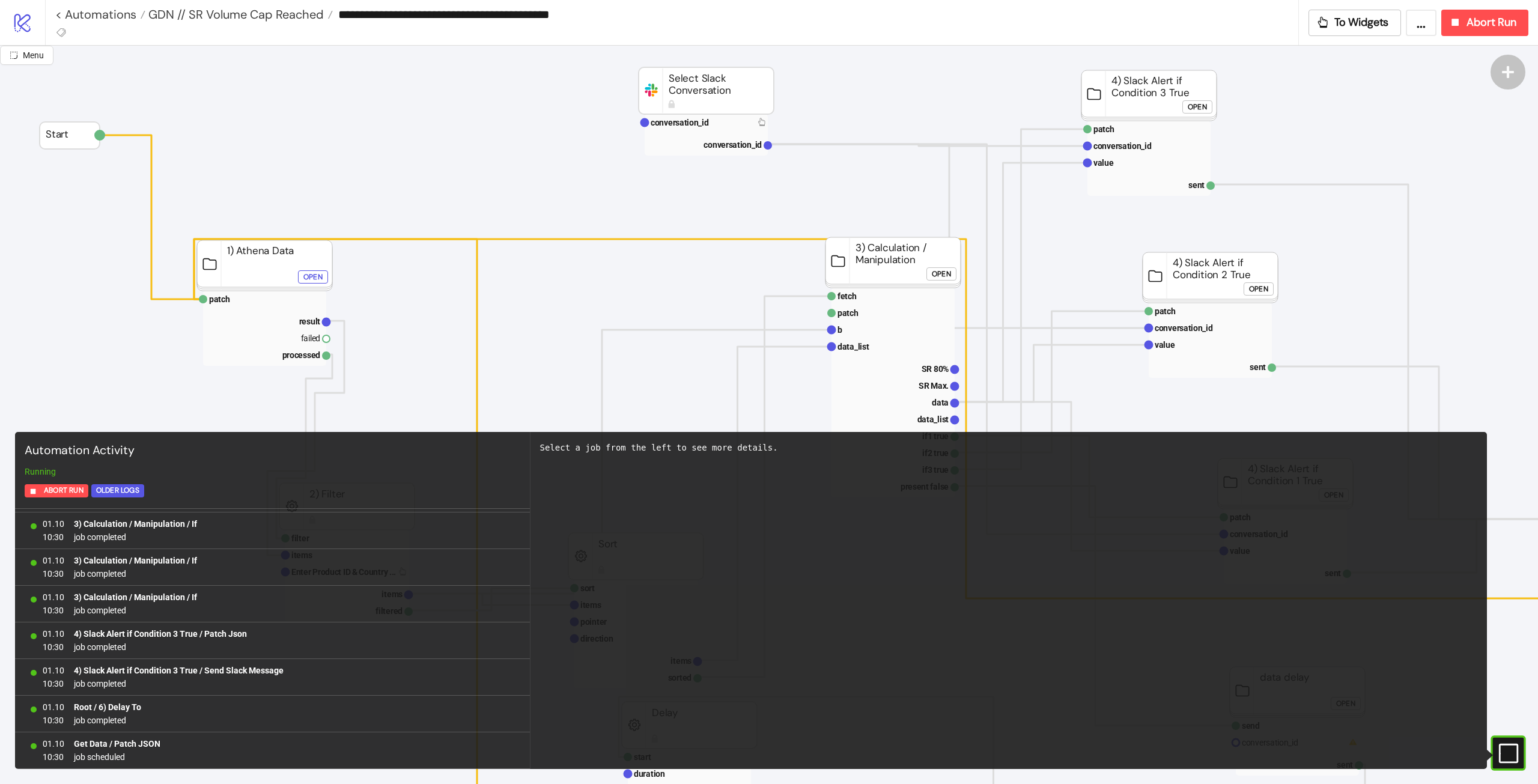
click at [488, 12] on input "**********" at bounding box center [815, 14] width 965 height 18
click at [614, 8] on input "**********" at bounding box center [815, 14] width 965 height 18
drag, startPoint x: 627, startPoint y: 18, endPoint x: 595, endPoint y: 14, distance: 32.2
click at [595, 14] on input "**********" at bounding box center [815, 14] width 965 height 18
drag, startPoint x: 583, startPoint y: 60, endPoint x: 584, endPoint y: 49, distance: 11.0
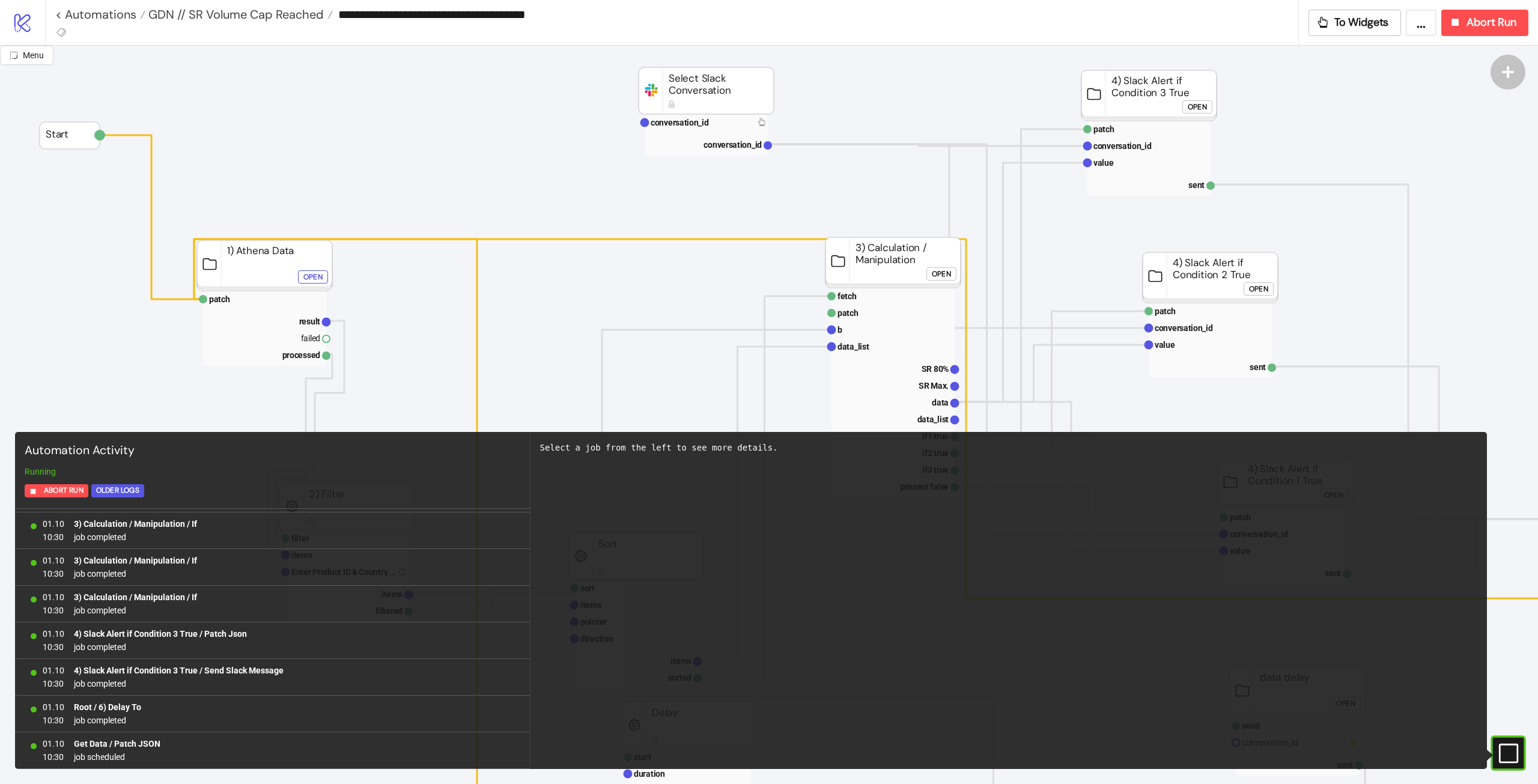
type input "**********"
click at [113, 15] on link "< Automations" at bounding box center [100, 14] width 90 height 12
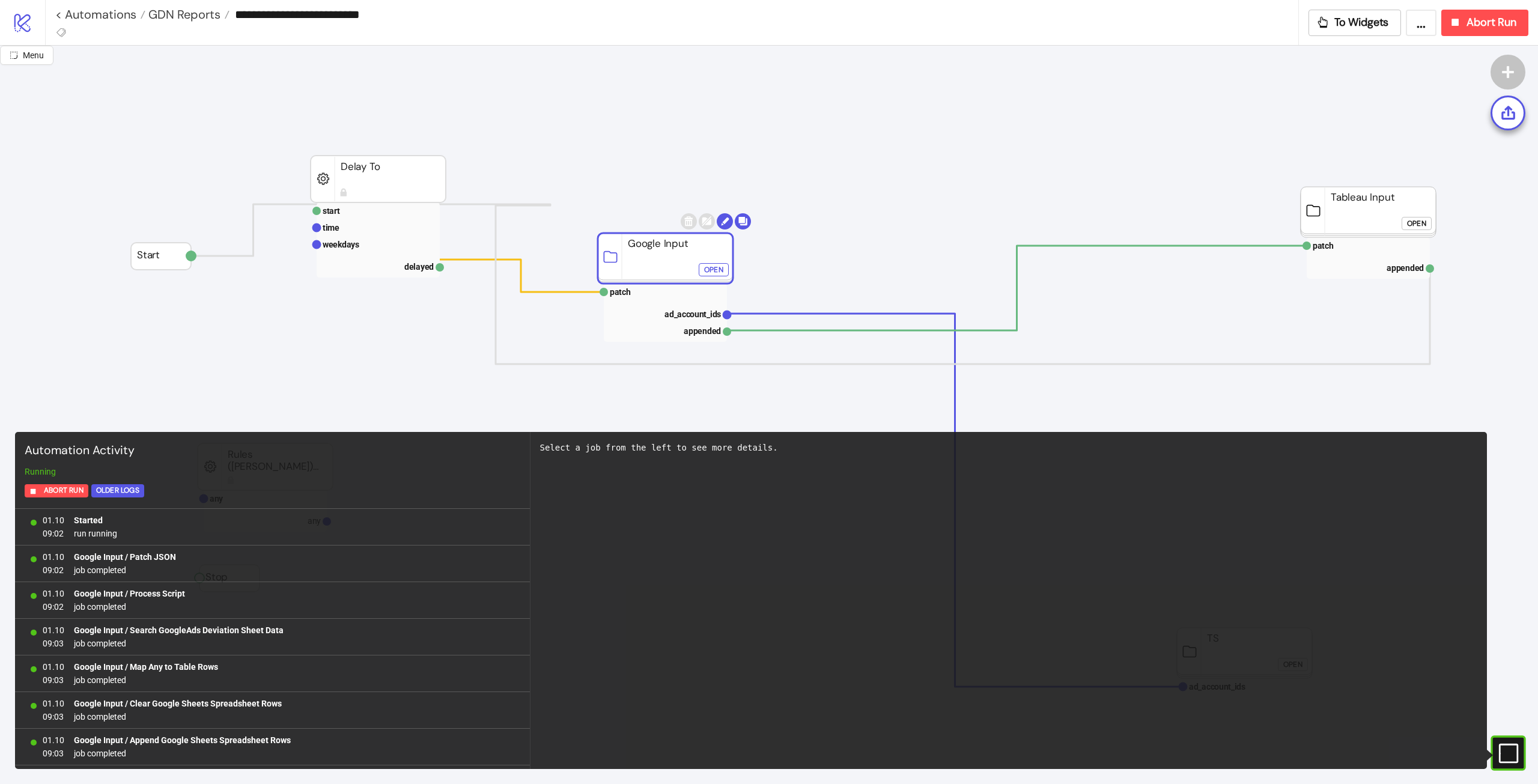
scroll to position [546, 0]
